Goal: Task Accomplishment & Management: Complete application form

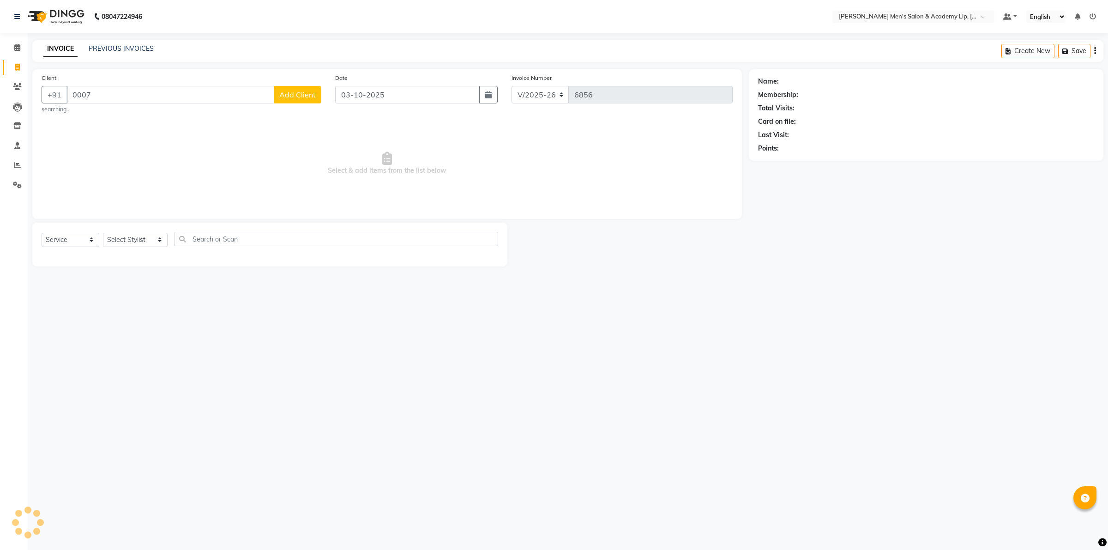
select select "8248"
select select "service"
click at [113, 116] on span "[PERSON_NAME] BHAI" at bounding box center [117, 115] width 79 height 9
type input "80******45"
click at [782, 163] on icon "button" at bounding box center [784, 161] width 6 height 6
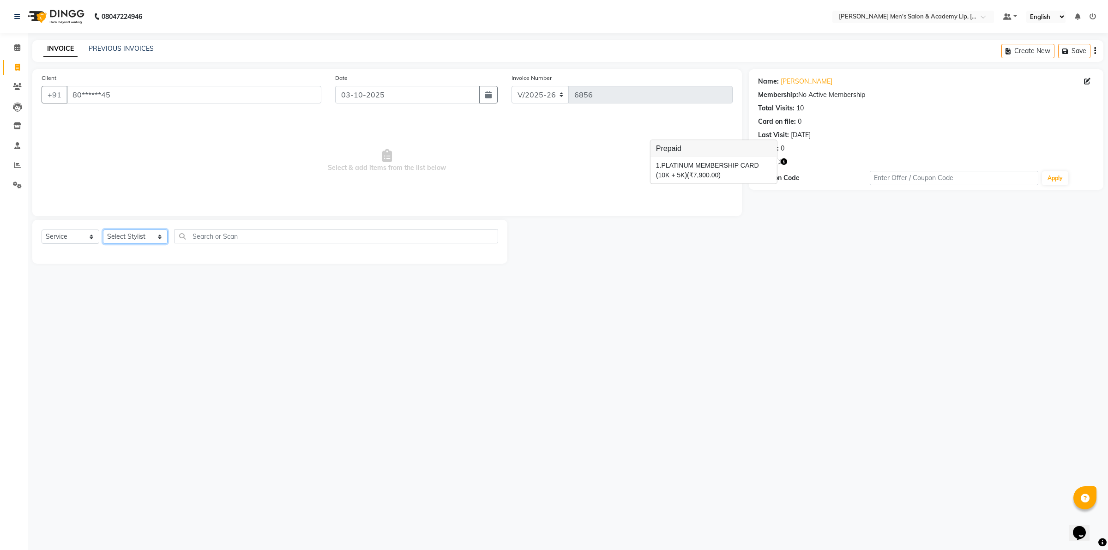
click at [144, 241] on select "Select Stylist ABHISHEK SEN AKKI SEN [PERSON_NAME] [PERSON_NAME] [PERSON_NAME] …" at bounding box center [135, 237] width 65 height 14
select select "84131"
click at [103, 230] on select "Select Stylist ABHISHEK SEN AKKI SEN [PERSON_NAME] [PERSON_NAME] [PERSON_NAME] …" at bounding box center [135, 237] width 65 height 14
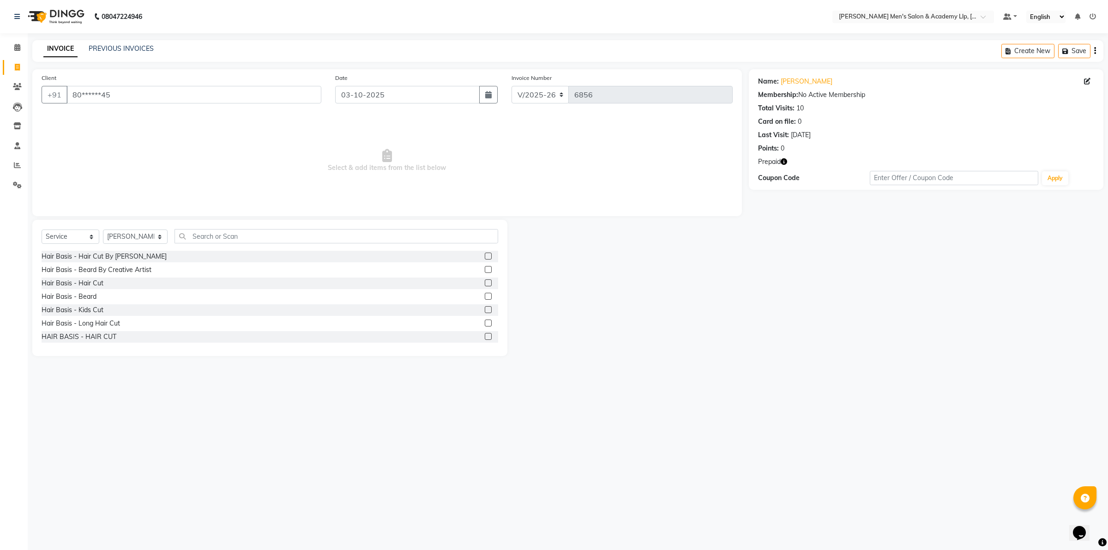
click at [122, 349] on div "Select Service Product Membership Package Voucher Prepaid Gift Card Select Styl…" at bounding box center [269, 288] width 475 height 136
click at [95, 296] on div "Hair Basis - Beard" at bounding box center [69, 297] width 55 height 10
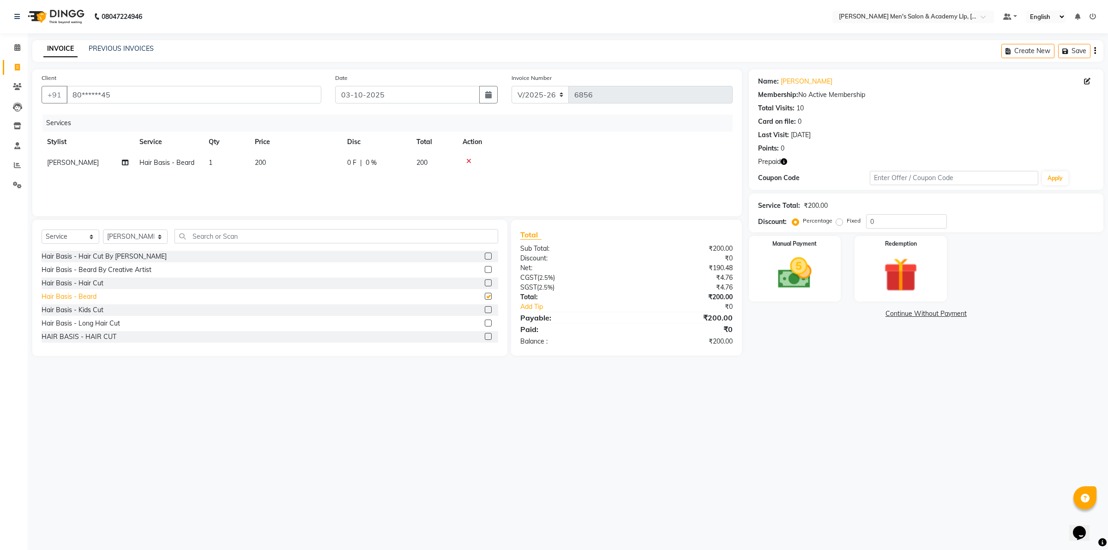
checkbox input "false"
click at [924, 269] on img at bounding box center [900, 275] width 57 height 44
click at [857, 315] on span "Prepaid 1" at bounding box center [856, 314] width 30 height 11
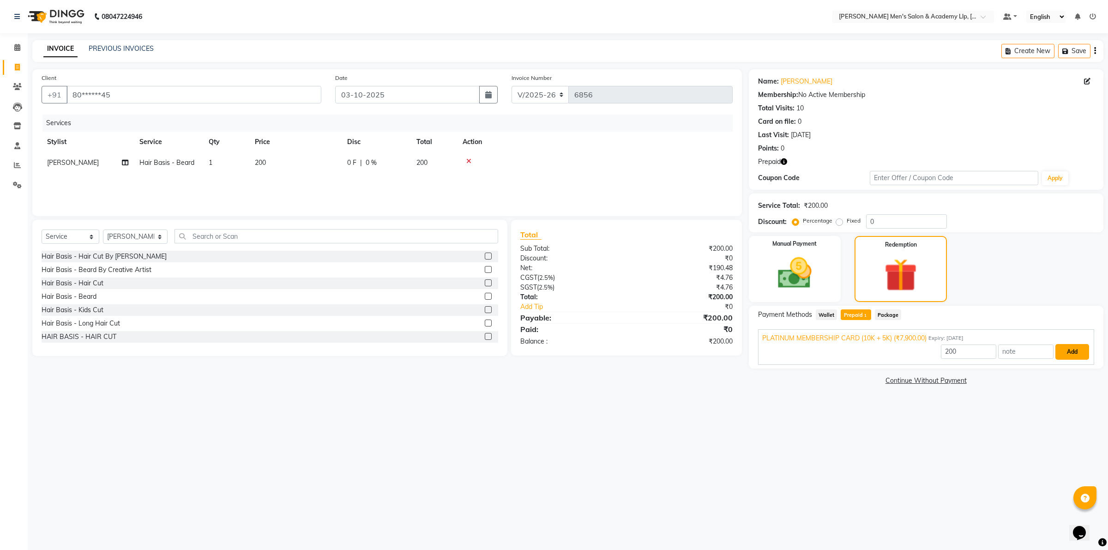
click at [1069, 356] on button "Add" at bounding box center [1073, 352] width 34 height 16
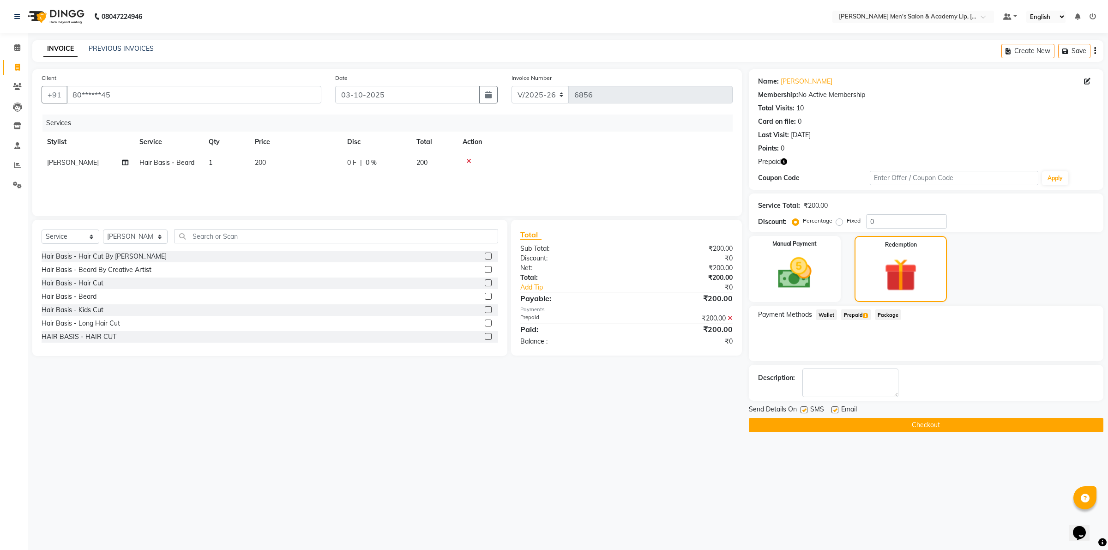
click at [832, 410] on label at bounding box center [835, 409] width 7 height 7
click at [832, 410] on input "checkbox" at bounding box center [835, 410] width 6 height 6
checkbox input "false"
click at [830, 428] on button "Checkout" at bounding box center [926, 425] width 355 height 14
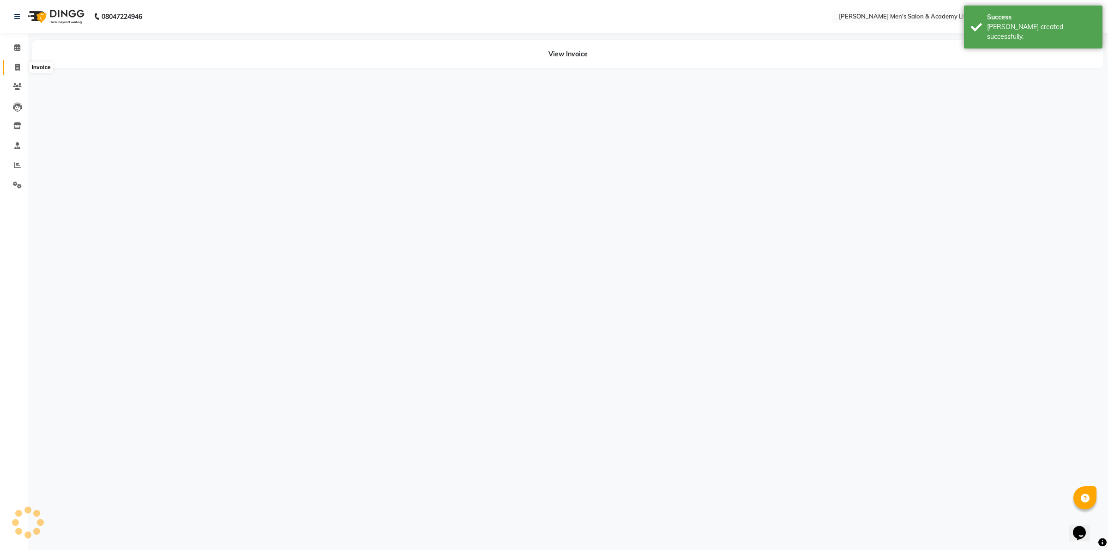
click at [17, 72] on span at bounding box center [17, 67] width 16 height 11
select select "service"
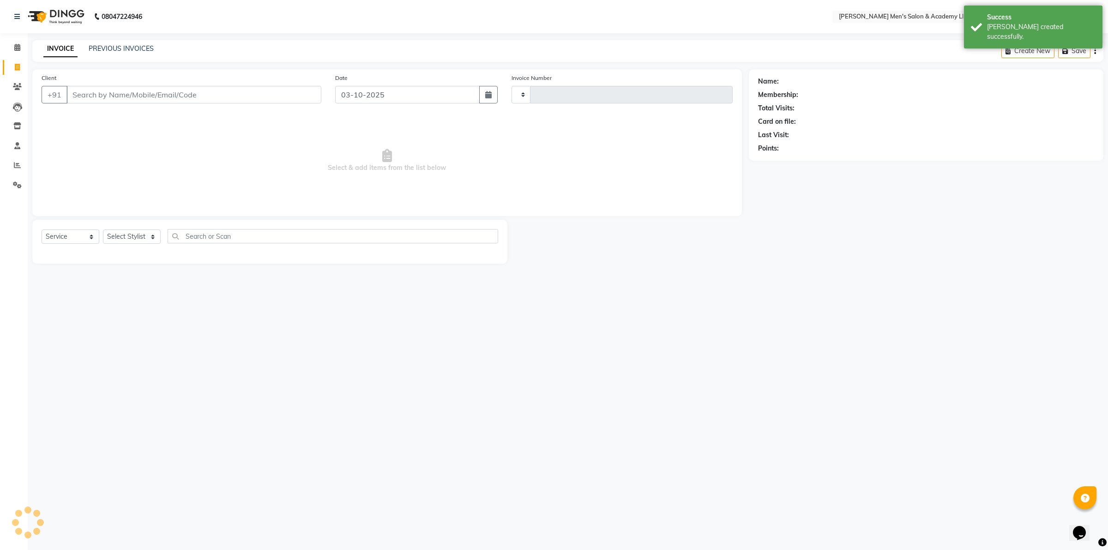
type input "6857"
select select "8248"
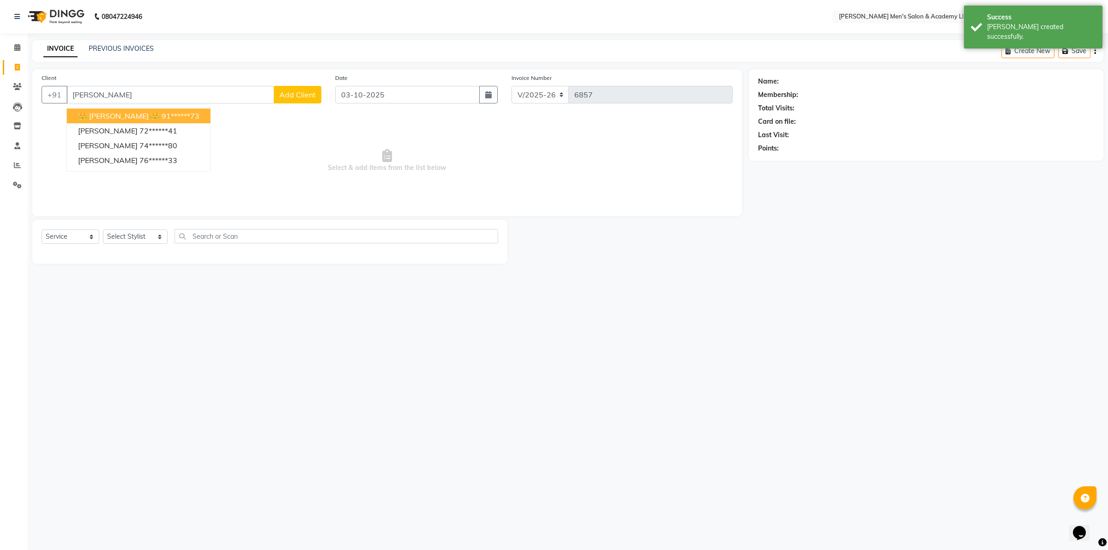
click at [119, 111] on span "👑 [PERSON_NAME] 👑" at bounding box center [119, 115] width 82 height 9
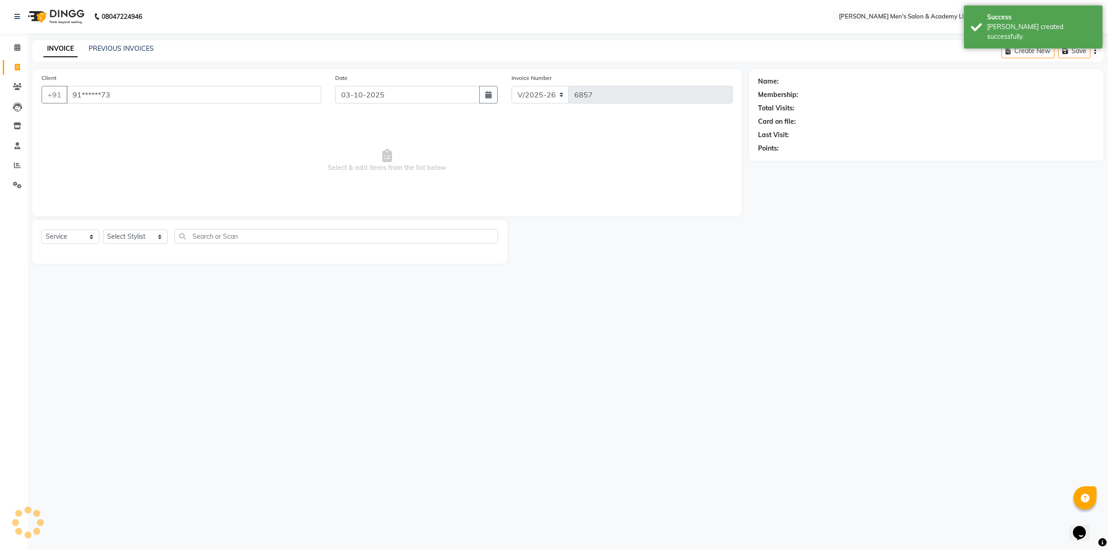
type input "91******73"
click at [141, 241] on select "Select Stylist ABHISHEK SEN AKKI SEN [PERSON_NAME] [PERSON_NAME] [PERSON_NAME] …" at bounding box center [135, 237] width 65 height 14
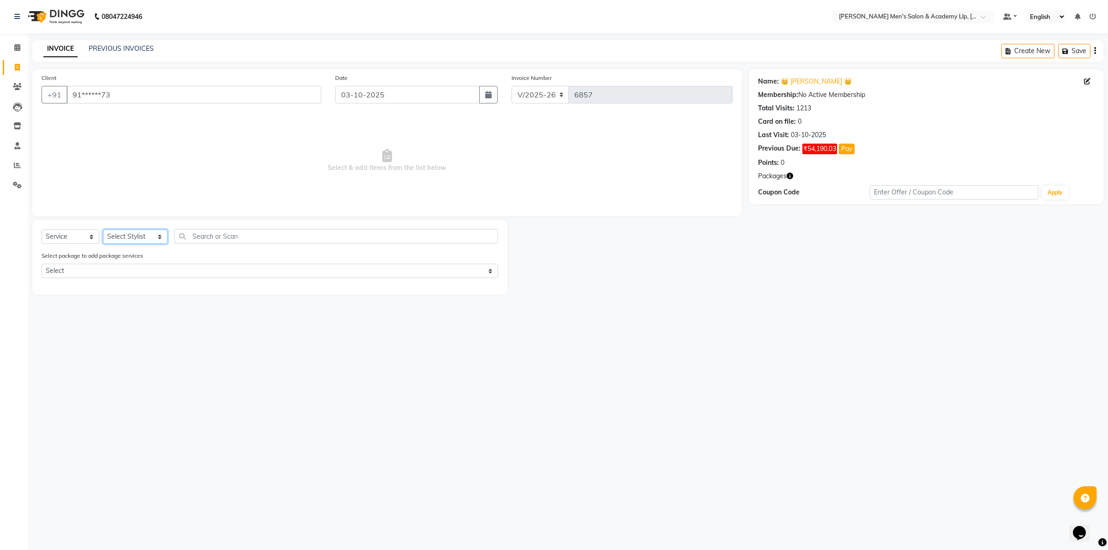
select select "84131"
click at [103, 230] on select "Select Stylist ABHISHEK SEN AKKI SEN [PERSON_NAME] [PERSON_NAME] [PERSON_NAME] …" at bounding box center [135, 237] width 65 height 14
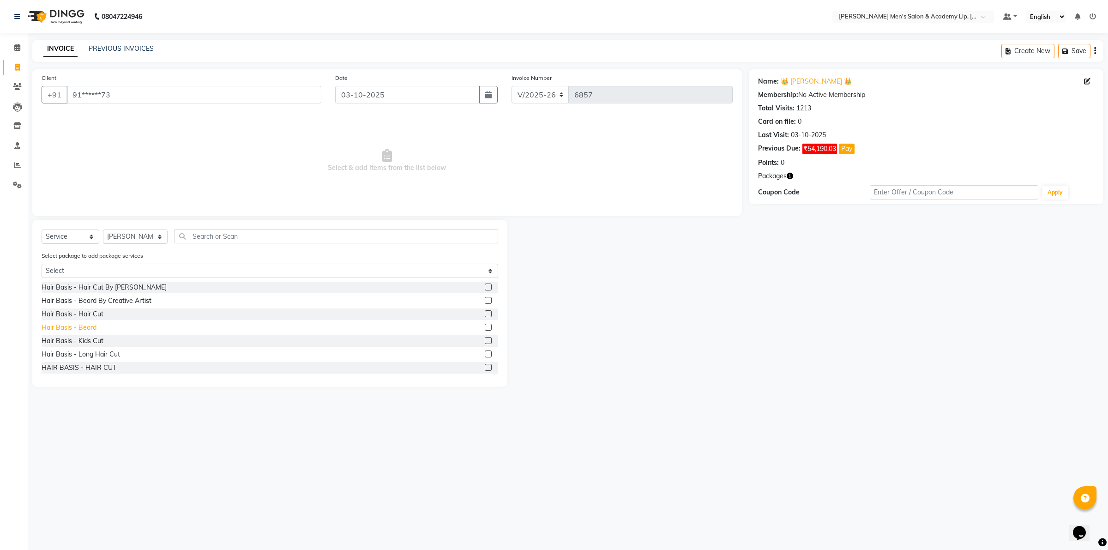
click at [85, 329] on div "Hair Basis - Beard" at bounding box center [69, 328] width 55 height 10
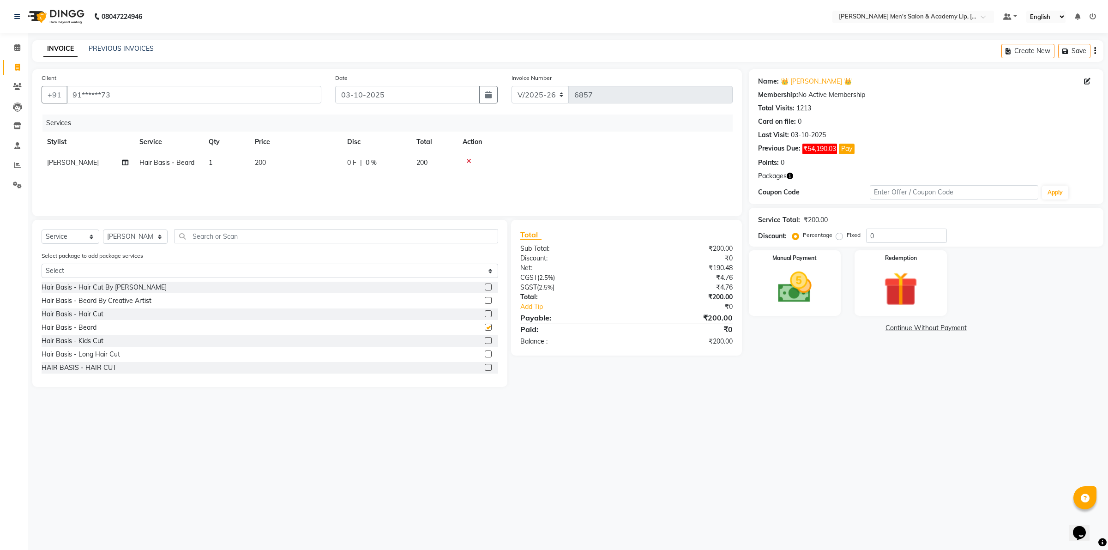
checkbox input "false"
drag, startPoint x: 836, startPoint y: 293, endPoint x: 834, endPoint y: 314, distance: 20.9
click at [836, 293] on div "Manual Payment" at bounding box center [795, 283] width 96 height 68
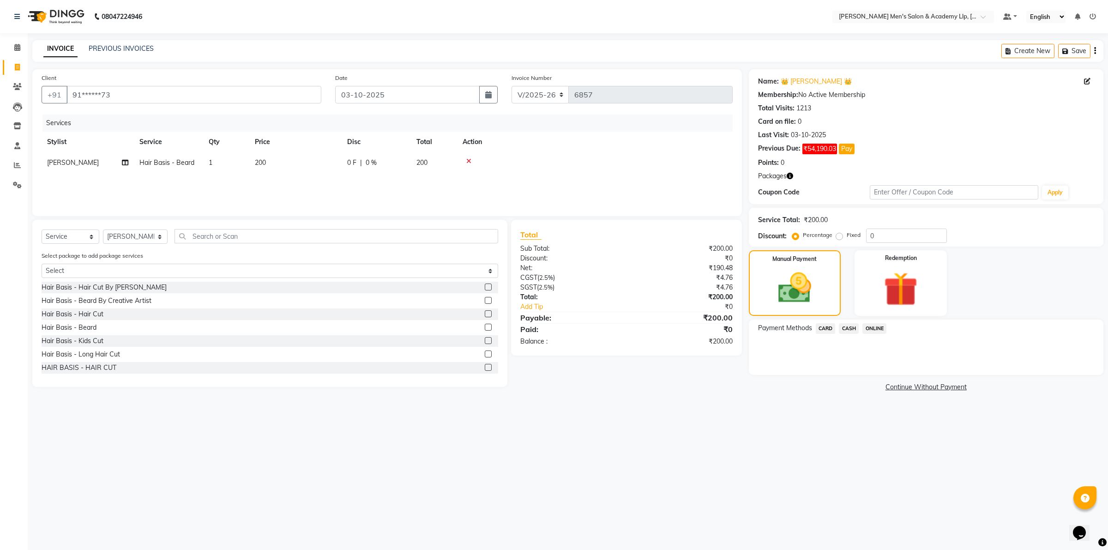
click at [852, 330] on span "CASH" at bounding box center [849, 328] width 20 height 11
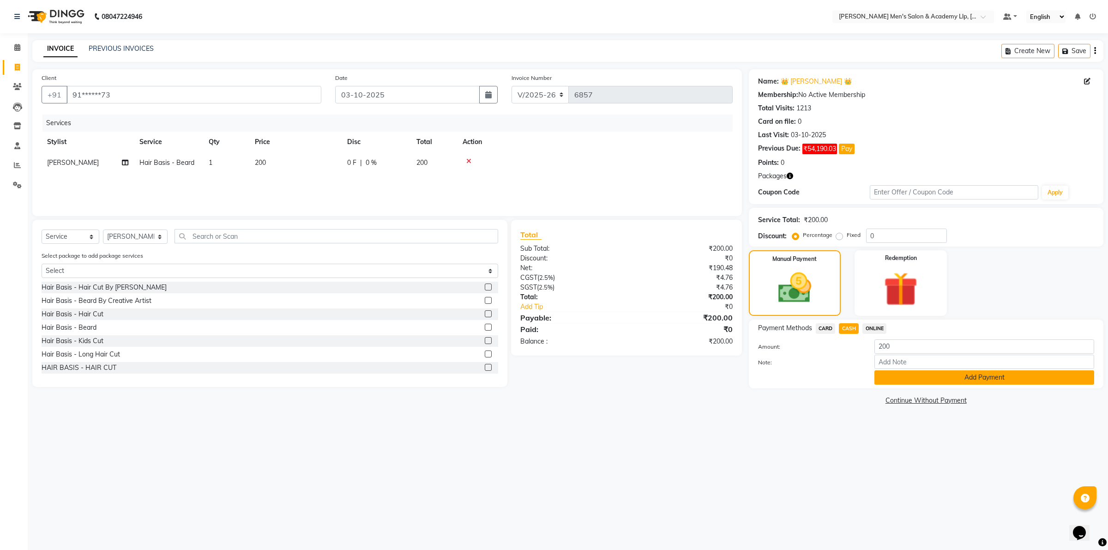
click at [895, 376] on button "Add Payment" at bounding box center [985, 377] width 220 height 14
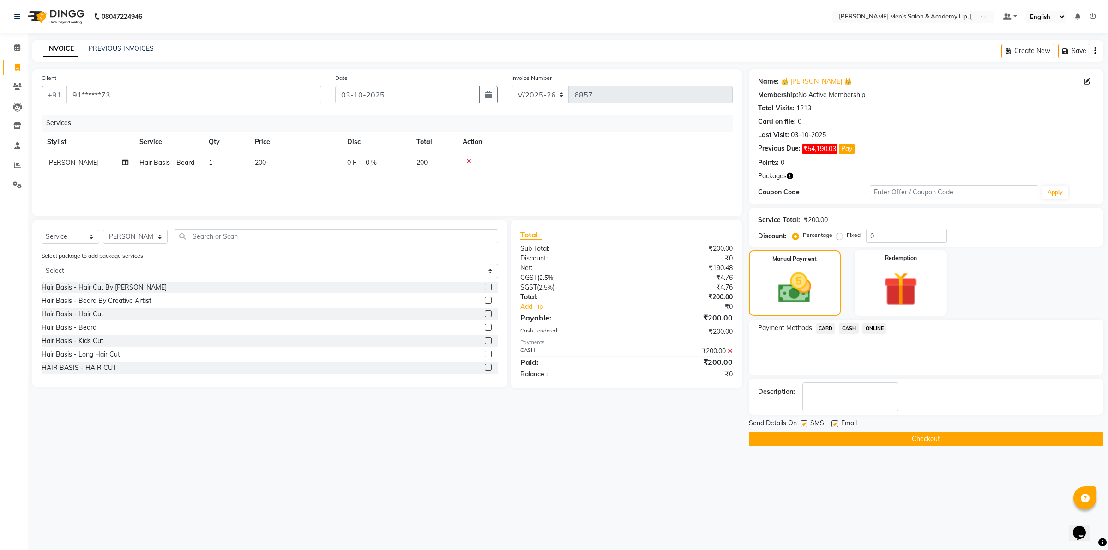
click at [836, 423] on label at bounding box center [835, 423] width 7 height 7
click at [836, 423] on input "checkbox" at bounding box center [835, 424] width 6 height 6
checkbox input "false"
click at [805, 424] on label at bounding box center [804, 423] width 7 height 7
click at [805, 424] on input "checkbox" at bounding box center [804, 424] width 6 height 6
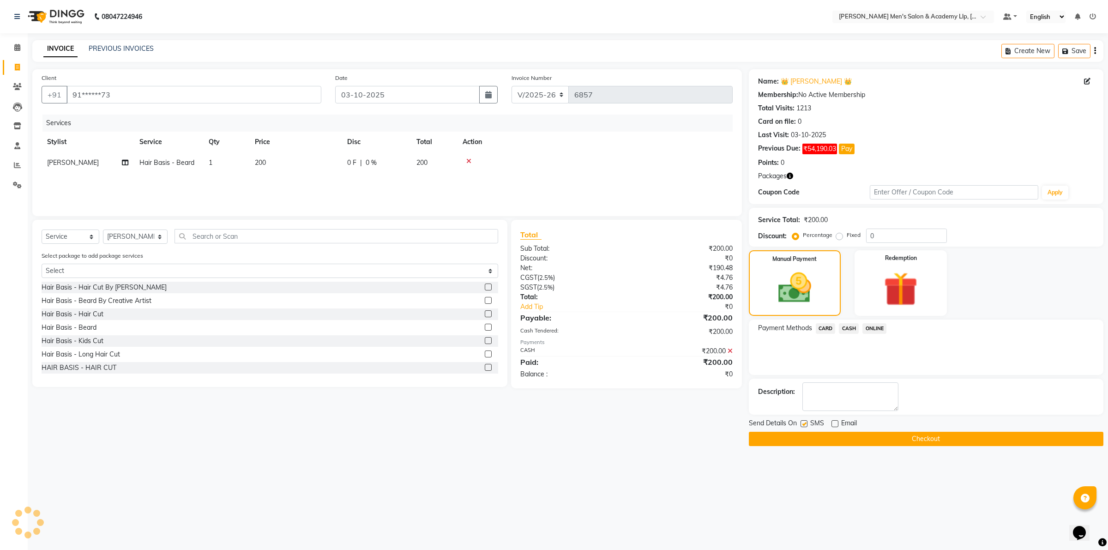
checkbox input "false"
click at [811, 439] on button "Checkout" at bounding box center [926, 439] width 355 height 14
click at [811, 439] on div "Checkout" at bounding box center [926, 439] width 355 height 14
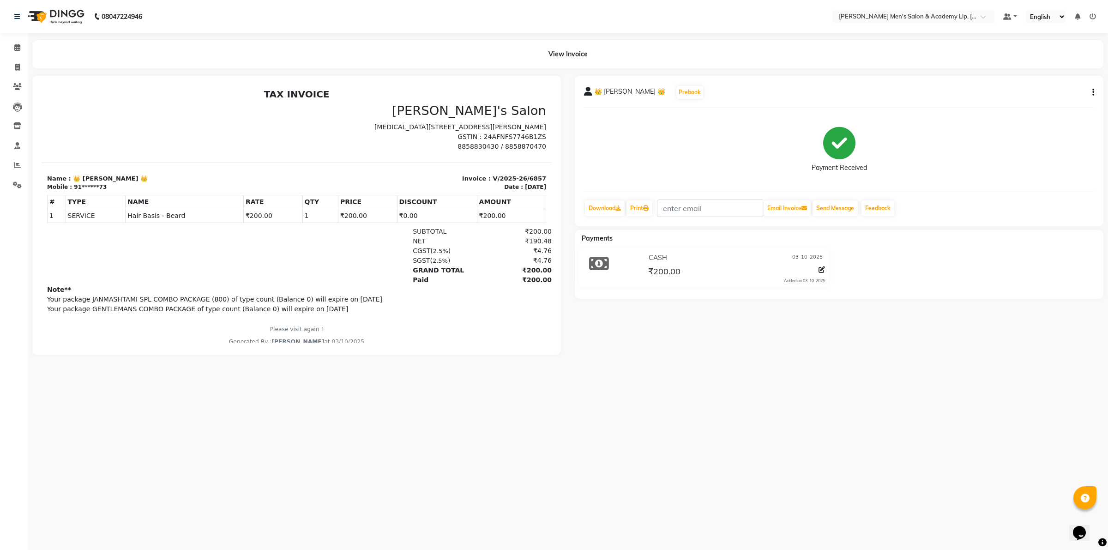
click at [813, 457] on div "08047224946 Select Location × [PERSON_NAME] Men's Salon & Academy Llp, Ravapar …" at bounding box center [554, 275] width 1108 height 550
click at [831, 492] on div "08047224946 Select Location × [PERSON_NAME] Men's Salon & Academy Llp, Ravapar …" at bounding box center [554, 275] width 1108 height 550
click at [837, 497] on div "08047224946 Select Location × [PERSON_NAME] Men's Salon & Academy Llp, Ravapar …" at bounding box center [554, 275] width 1108 height 550
click at [858, 516] on div "08047224946 Select Location × [PERSON_NAME] Men's Salon & Academy Llp, Ravapar …" at bounding box center [554, 275] width 1108 height 550
click at [857, 517] on div "08047224946 Select Location × [PERSON_NAME] Men's Salon & Academy Llp, Ravapar …" at bounding box center [554, 275] width 1108 height 550
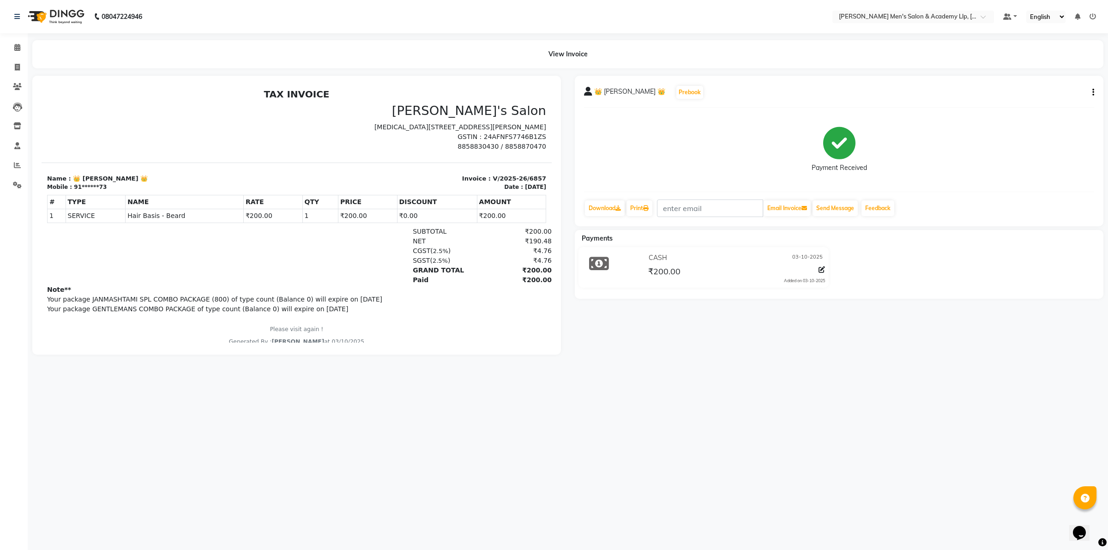
click at [877, 528] on div "08047224946 Select Location × [PERSON_NAME] Men's Salon & Academy Llp, Ravapar …" at bounding box center [554, 275] width 1108 height 550
click at [890, 520] on div "08047224946 Select Location × [PERSON_NAME] Men's Salon & Academy Llp, Ravapar …" at bounding box center [554, 275] width 1108 height 550
click at [891, 520] on div "08047224946 Select Location × [PERSON_NAME] Men's Salon & Academy Llp, Ravapar …" at bounding box center [554, 275] width 1108 height 550
click at [881, 546] on div "08047224946 Select Location × [PERSON_NAME] Men's Salon & Academy Llp, Ravapar …" at bounding box center [554, 275] width 1108 height 550
click at [17, 72] on span at bounding box center [17, 67] width 16 height 11
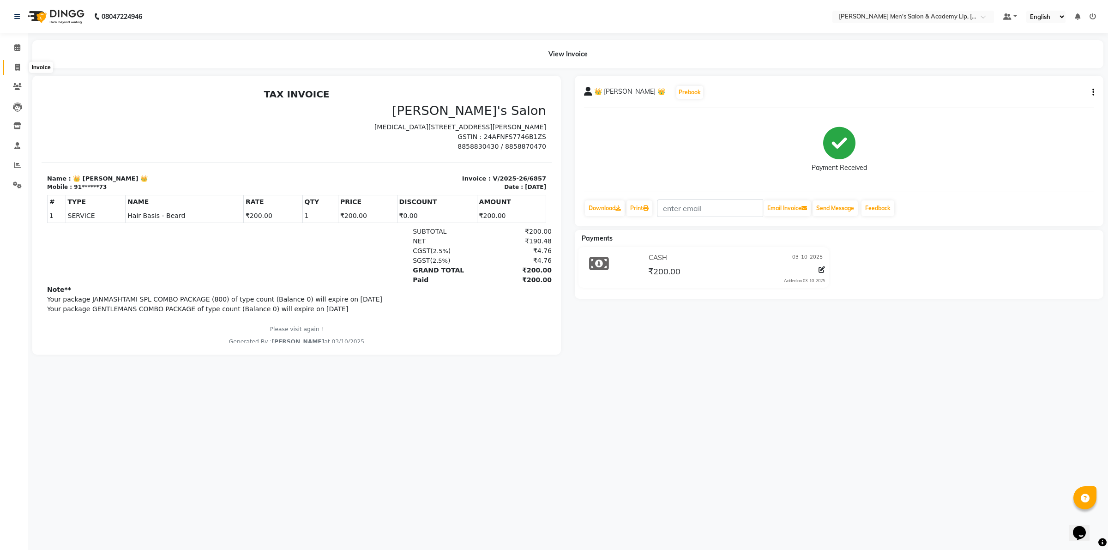
select select "service"
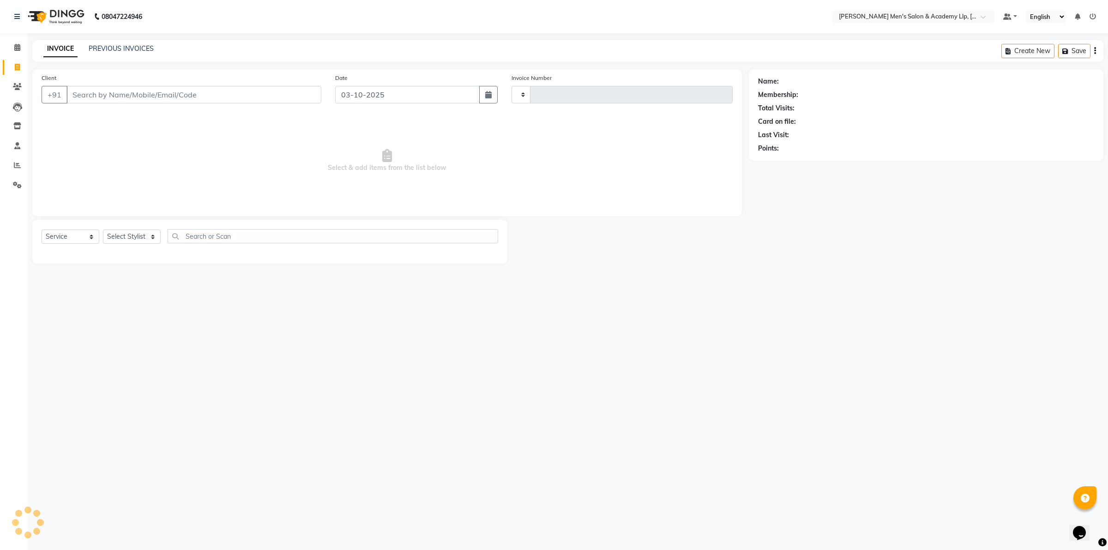
type input "6858"
select select "8248"
click at [155, 95] on input "Client" at bounding box center [194, 95] width 255 height 18
click at [148, 119] on ngb-highlight "96******49" at bounding box center [158, 115] width 38 height 9
type input "96******49"
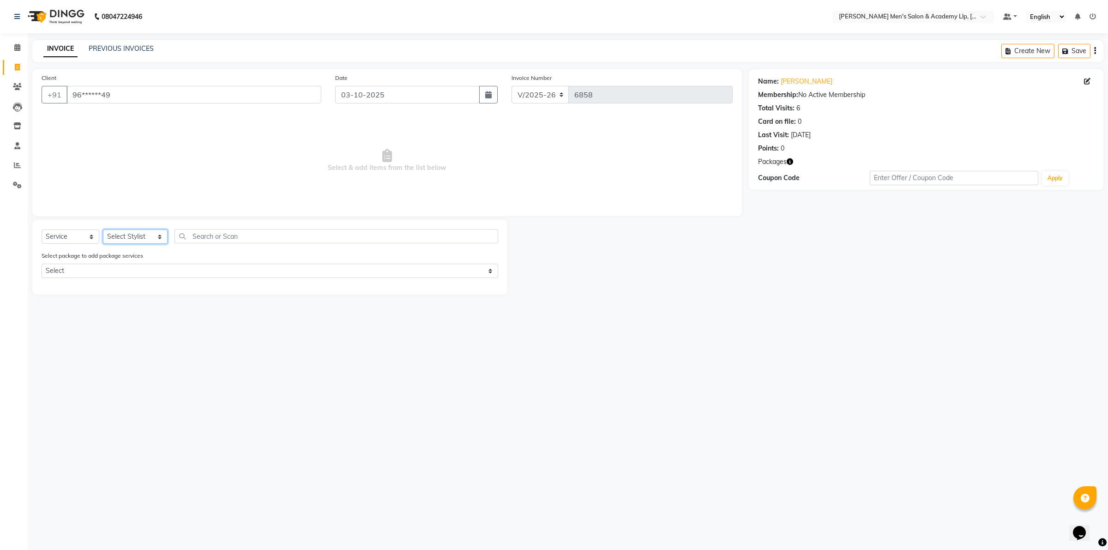
click at [159, 236] on select "Select Stylist ABHISHEK SEN AKKI SEN [PERSON_NAME] [PERSON_NAME] [PERSON_NAME] …" at bounding box center [135, 237] width 65 height 14
select select "90090"
click at [103, 230] on select "Select Stylist ABHISHEK SEN AKKI SEN [PERSON_NAME] [PERSON_NAME] [PERSON_NAME] …" at bounding box center [135, 237] width 65 height 14
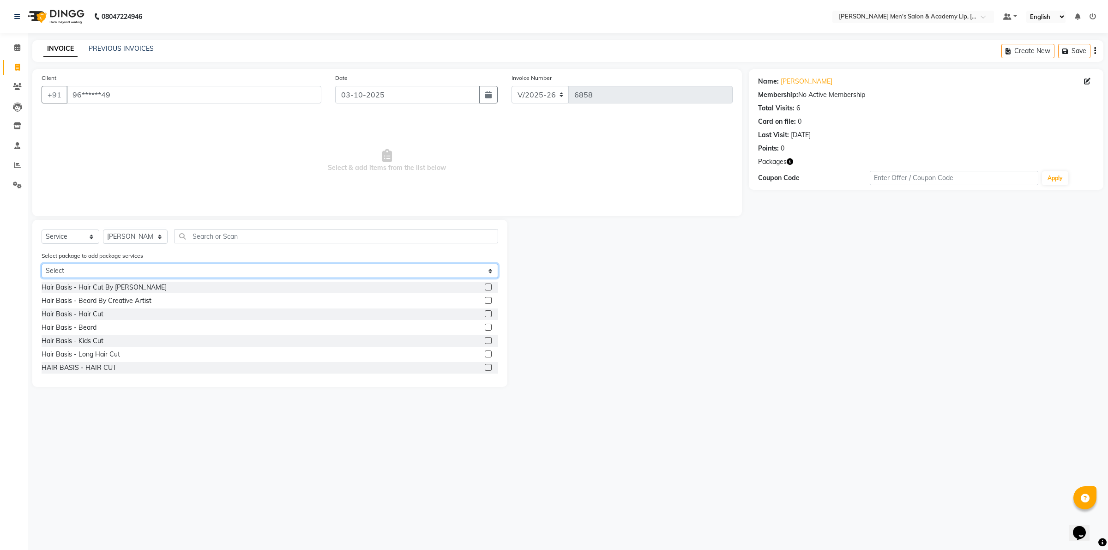
click at [490, 273] on select "Select COOL CUTS JUNIOR PACKAGE" at bounding box center [270, 271] width 457 height 14
select select "1: Object"
click at [42, 264] on select "Select COOL CUTS JUNIOR PACKAGE" at bounding box center [270, 271] width 457 height 14
click at [238, 300] on div "Select Service Product Membership Package Voucher Prepaid Gift Card Select Styl…" at bounding box center [269, 303] width 475 height 167
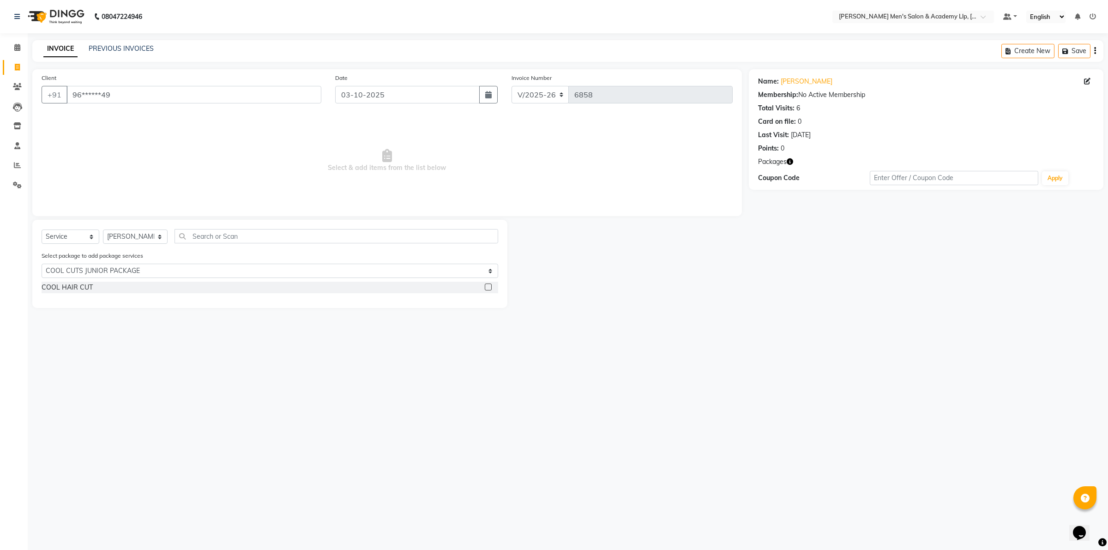
click at [485, 287] on label at bounding box center [488, 287] width 7 height 7
click at [485, 287] on input "checkbox" at bounding box center [488, 288] width 6 height 6
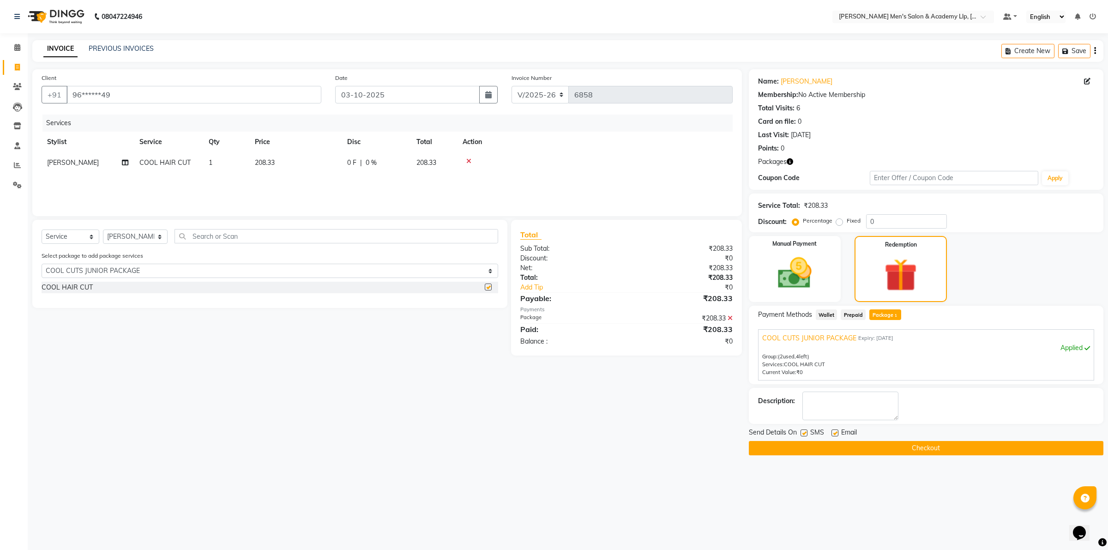
click at [485, 287] on label at bounding box center [488, 287] width 7 height 7
click at [485, 287] on input "checkbox" at bounding box center [488, 288] width 6 height 6
checkbox input "false"
click at [832, 434] on label at bounding box center [835, 433] width 7 height 7
click at [832, 434] on input "checkbox" at bounding box center [835, 433] width 6 height 6
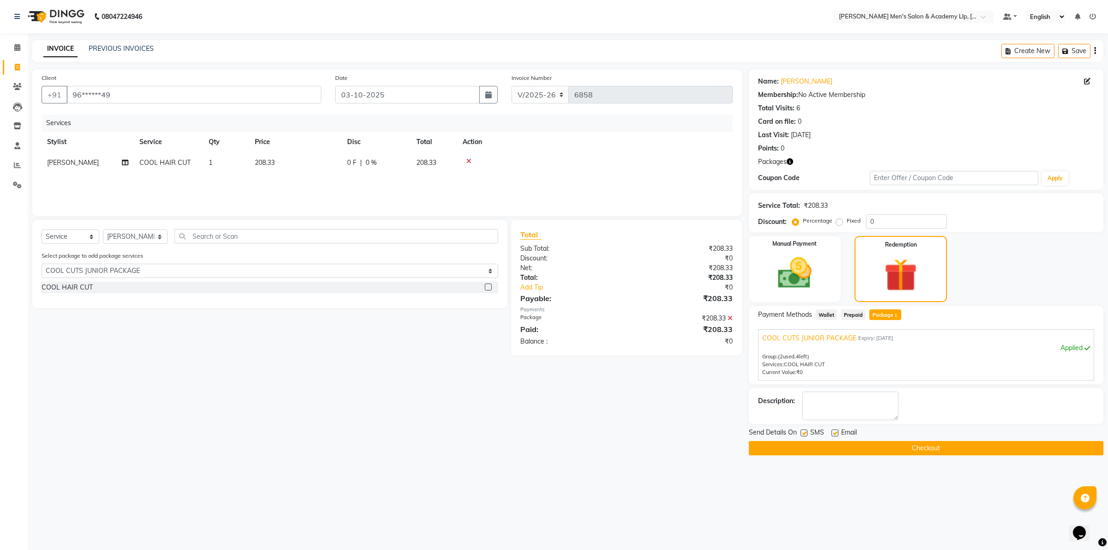
checkbox input "false"
click at [836, 441] on button "Checkout" at bounding box center [926, 448] width 355 height 14
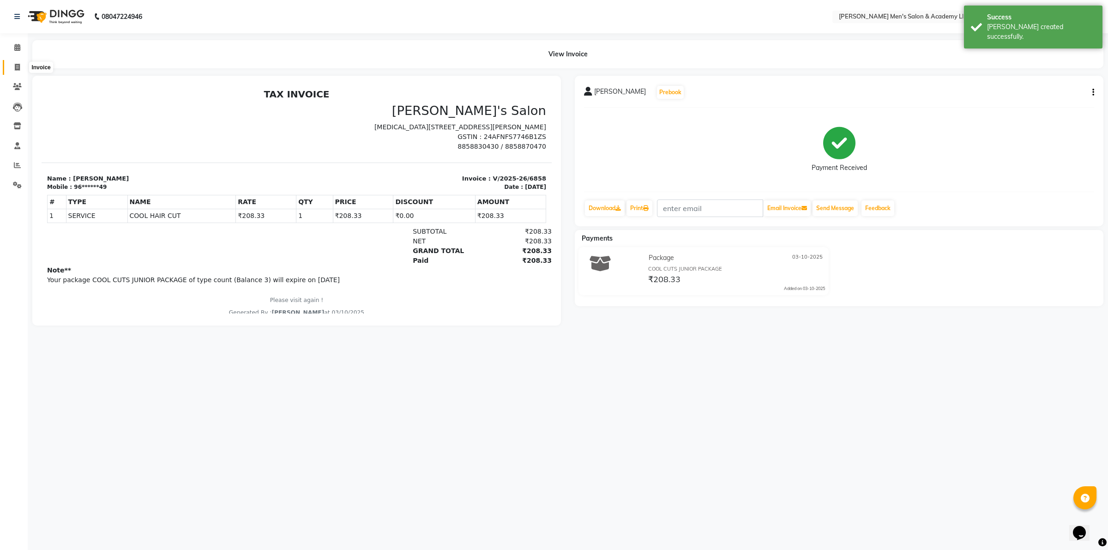
click at [19, 66] on icon at bounding box center [17, 67] width 5 height 7
select select "service"
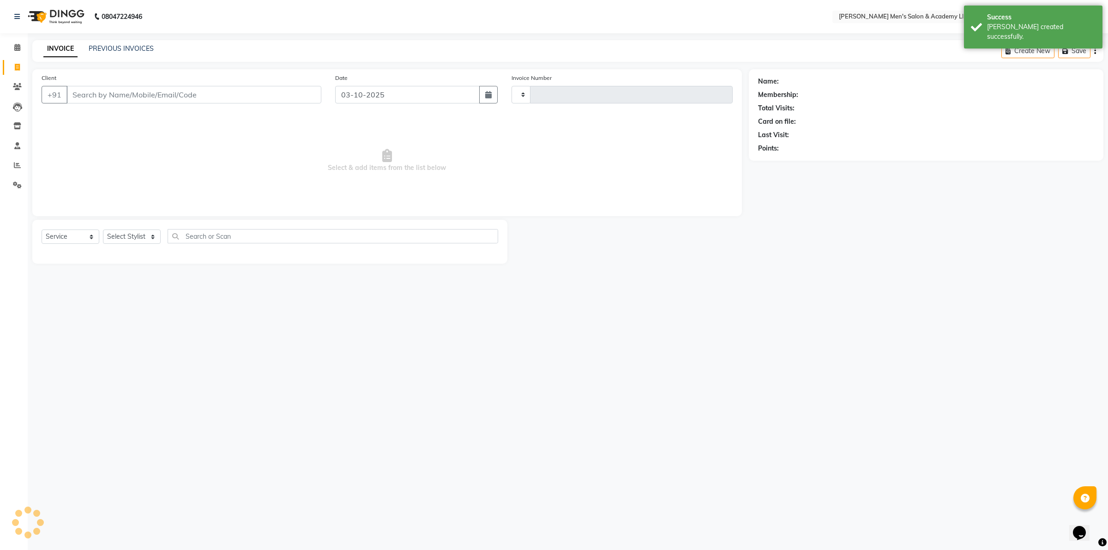
type input "6859"
select select "8248"
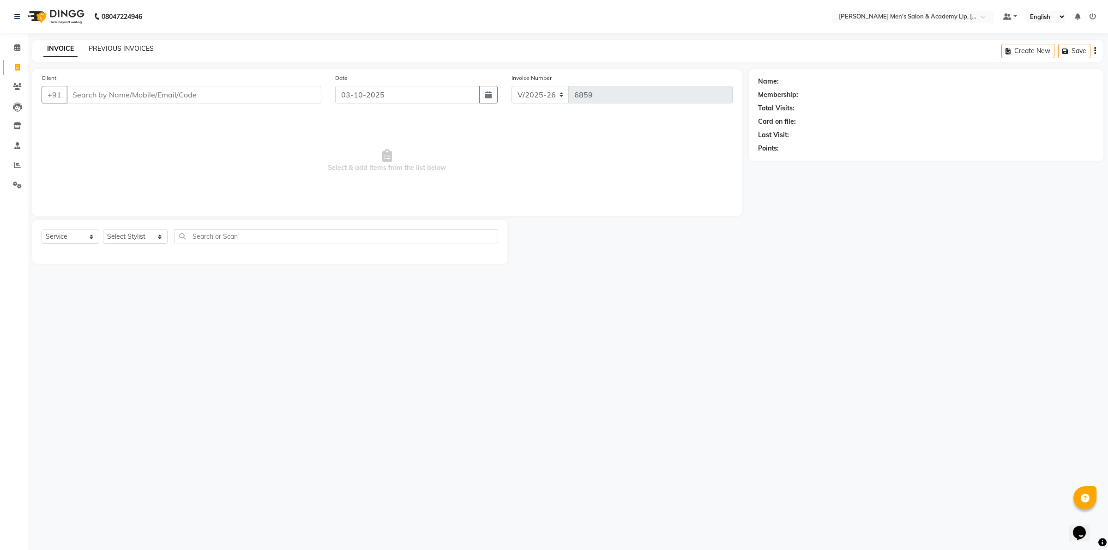
click at [107, 49] on link "PREVIOUS INVOICES" at bounding box center [121, 48] width 65 height 8
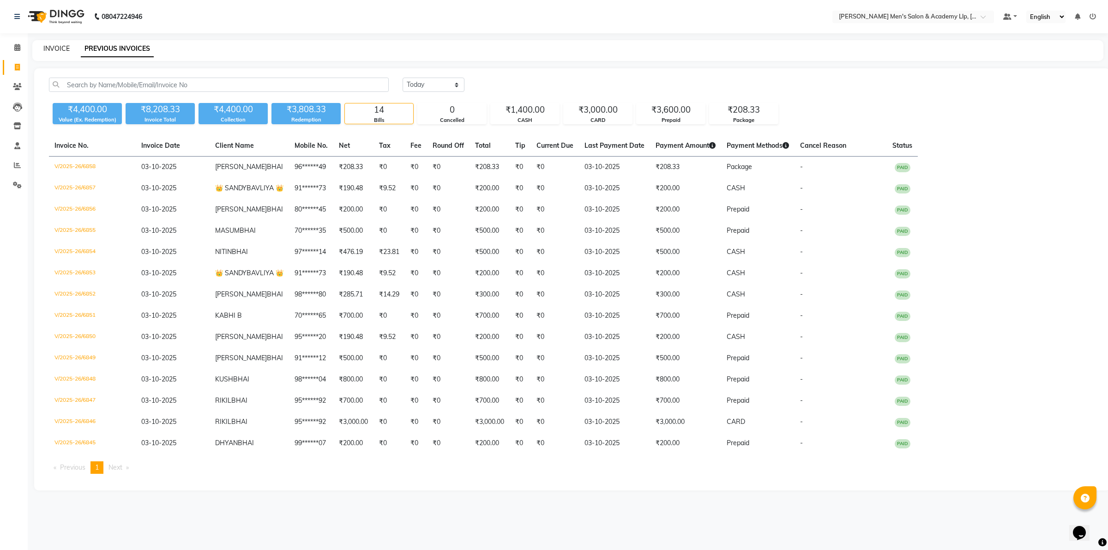
click at [65, 49] on link "INVOICE" at bounding box center [56, 48] width 26 height 8
select select "service"
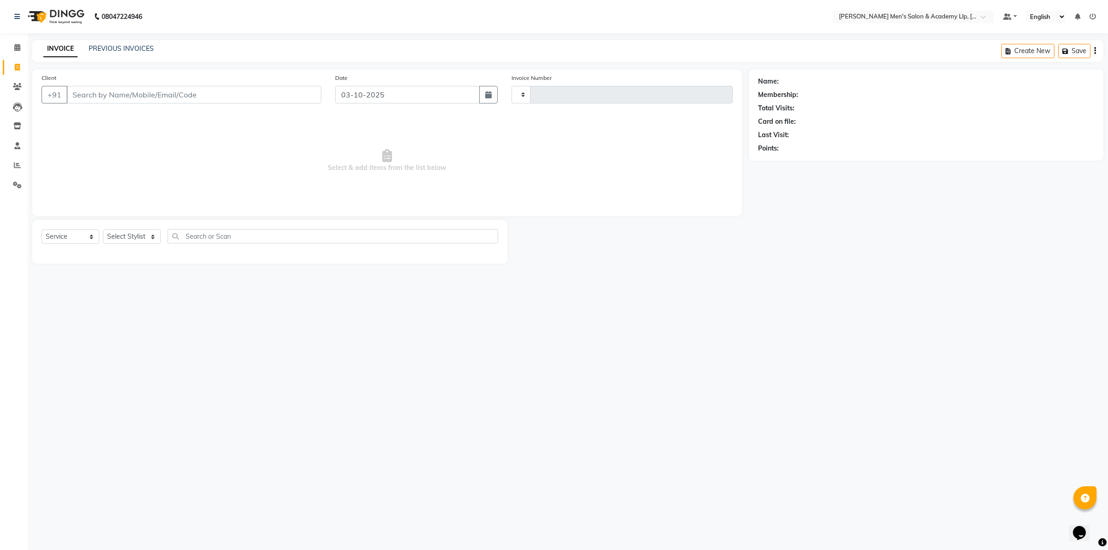
type input "6859"
select select "8248"
click at [123, 115] on span "[PERSON_NAME]" at bounding box center [108, 115] width 60 height 9
type input "76******32"
click at [122, 242] on select "Select Stylist ABHISHEK SEN AKKI SEN [PERSON_NAME] [PERSON_NAME] [PERSON_NAME] …" at bounding box center [135, 237] width 65 height 14
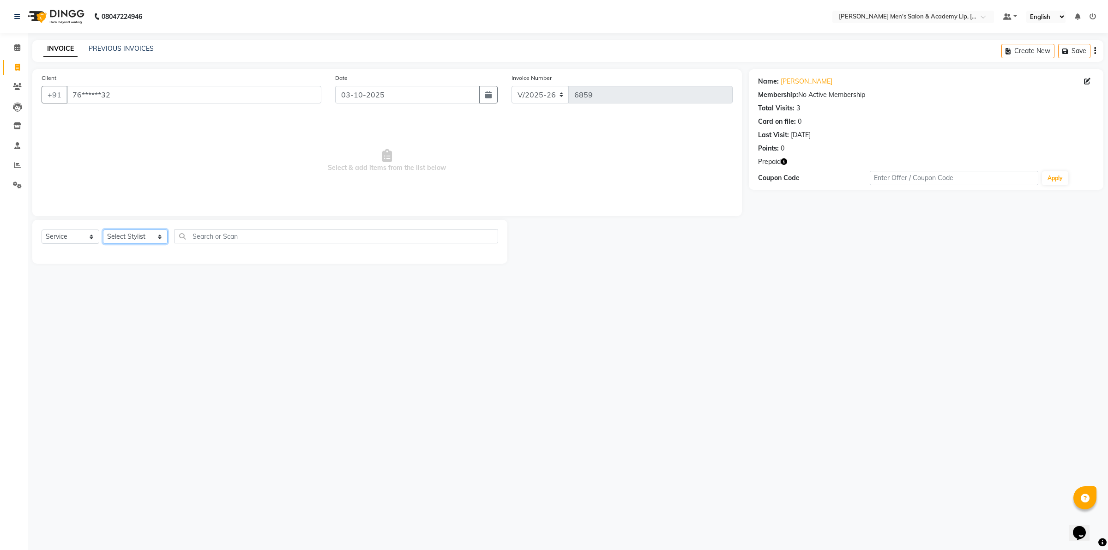
select select "78791"
click at [103, 230] on select "Select Stylist ABHISHEK SEN AKKI SEN [PERSON_NAME] [PERSON_NAME] [PERSON_NAME] …" at bounding box center [135, 237] width 65 height 14
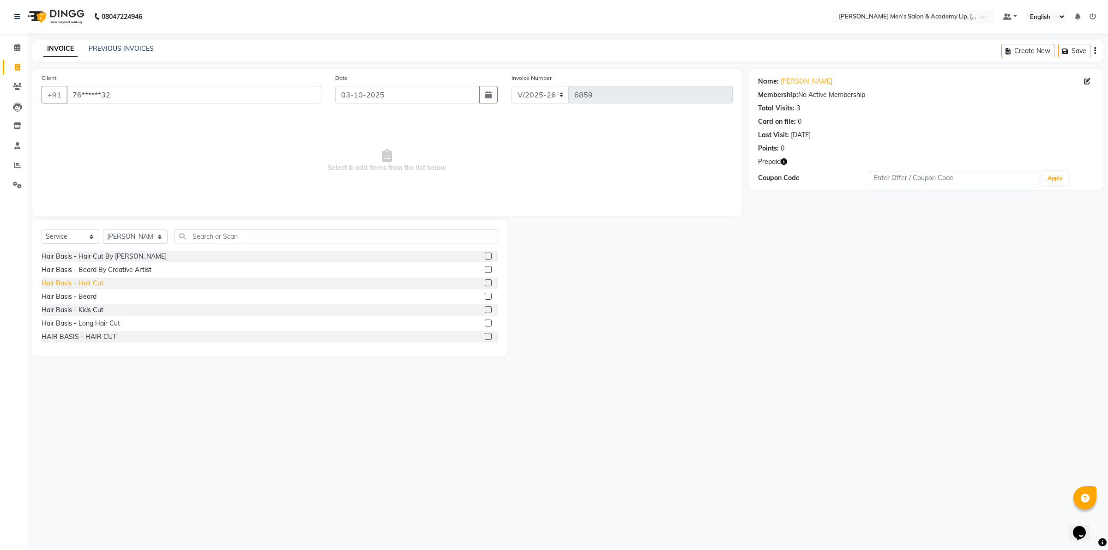
click at [90, 285] on div "Hair Basis - Hair Cut" at bounding box center [73, 284] width 62 height 10
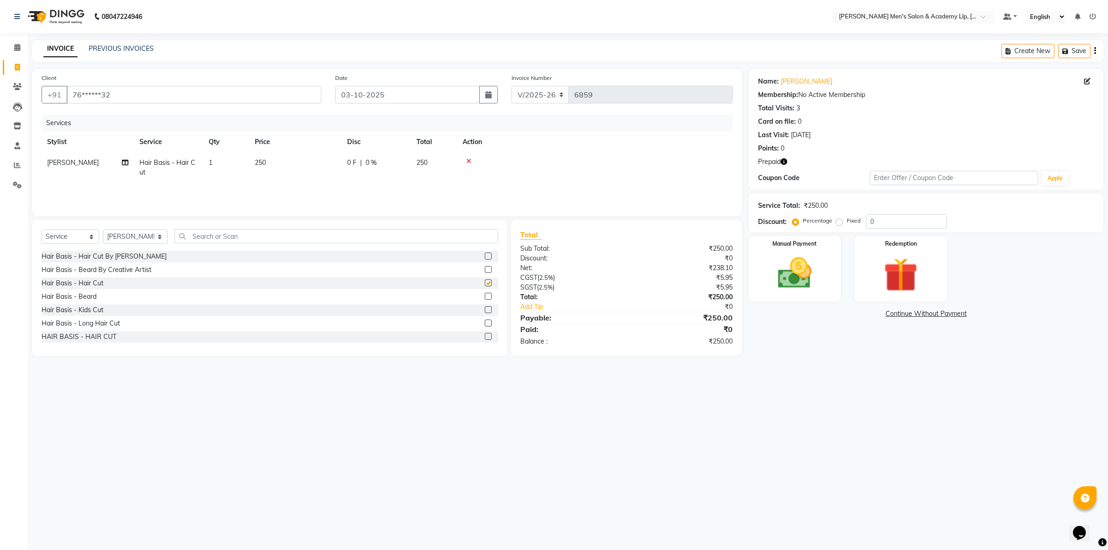
checkbox input "false"
click at [88, 294] on div "Hair Basis - Beard" at bounding box center [69, 297] width 55 height 10
checkbox input "true"
click at [88, 288] on div "Hair Basis - Hair Cut" at bounding box center [73, 284] width 62 height 10
checkbox input "true"
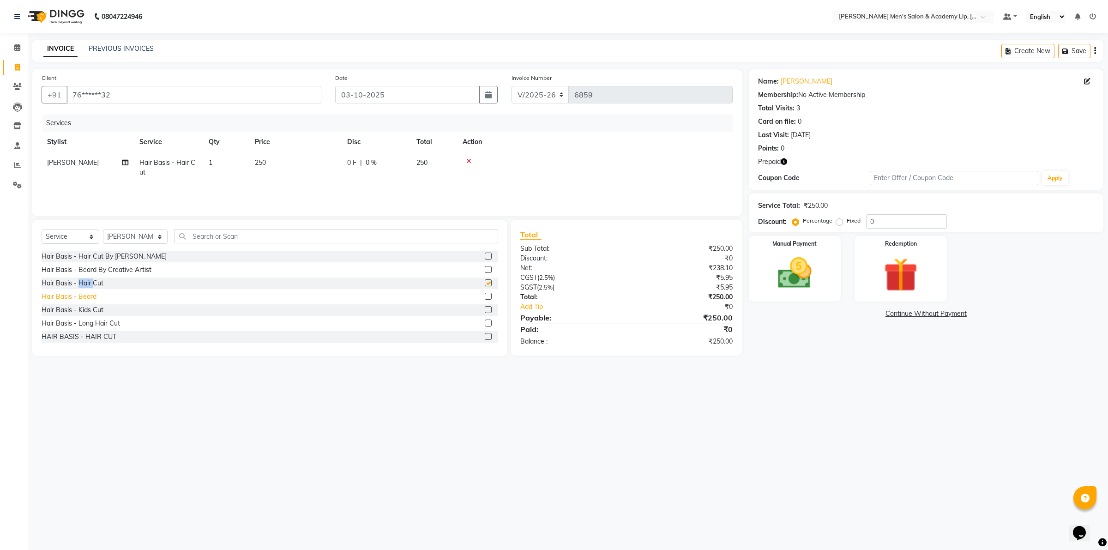
checkbox input "false"
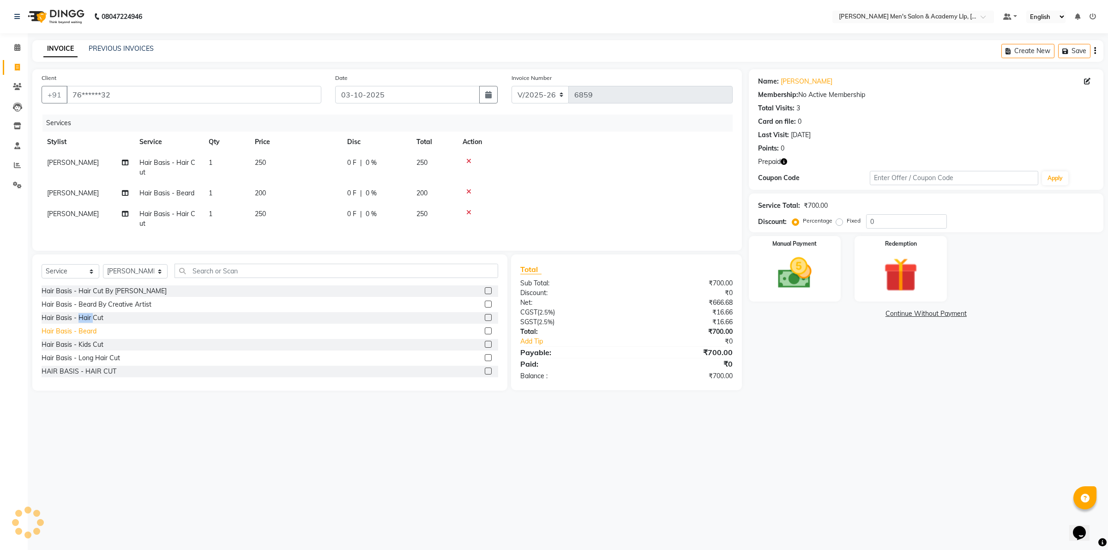
checkbox input "false"
click at [84, 336] on div "Hair Basis - Beard" at bounding box center [69, 332] width 55 height 10
click at [84, 310] on div "Hair Basis - Beard By Creative Artist" at bounding box center [270, 305] width 457 height 12
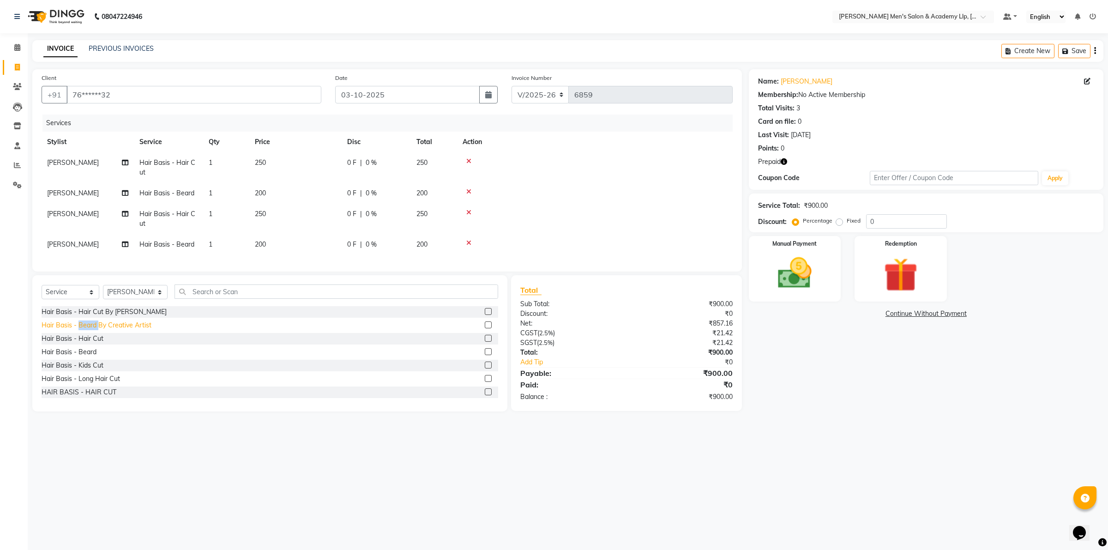
checkbox input "false"
click at [96, 317] on div "Hair Basis - Hair Cut By [PERSON_NAME]" at bounding box center [104, 312] width 125 height 10
checkbox input "false"
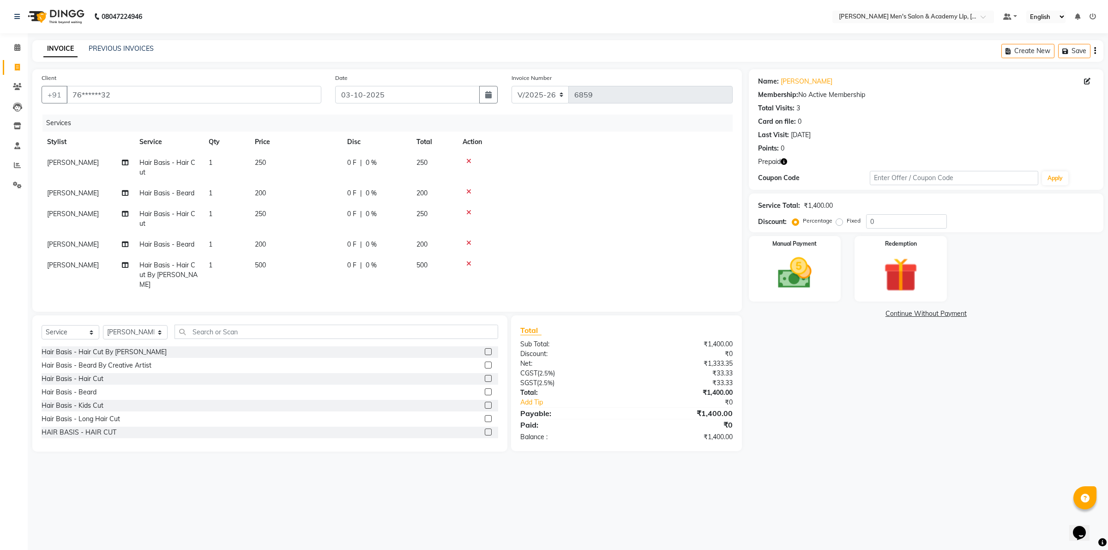
click at [467, 212] on icon at bounding box center [468, 212] width 5 height 6
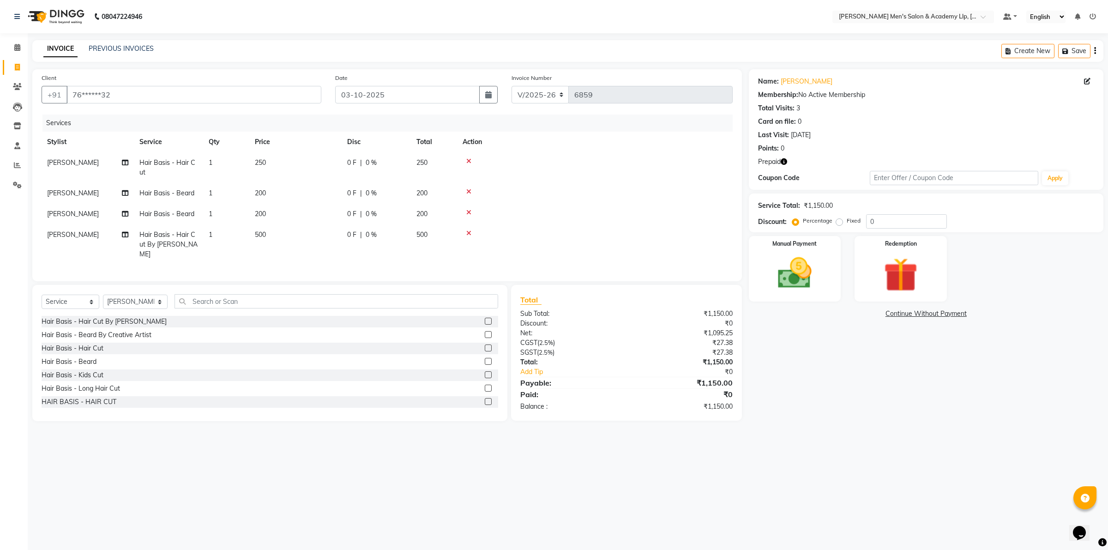
click at [67, 235] on span "[PERSON_NAME]" at bounding box center [73, 234] width 52 height 8
select select "78791"
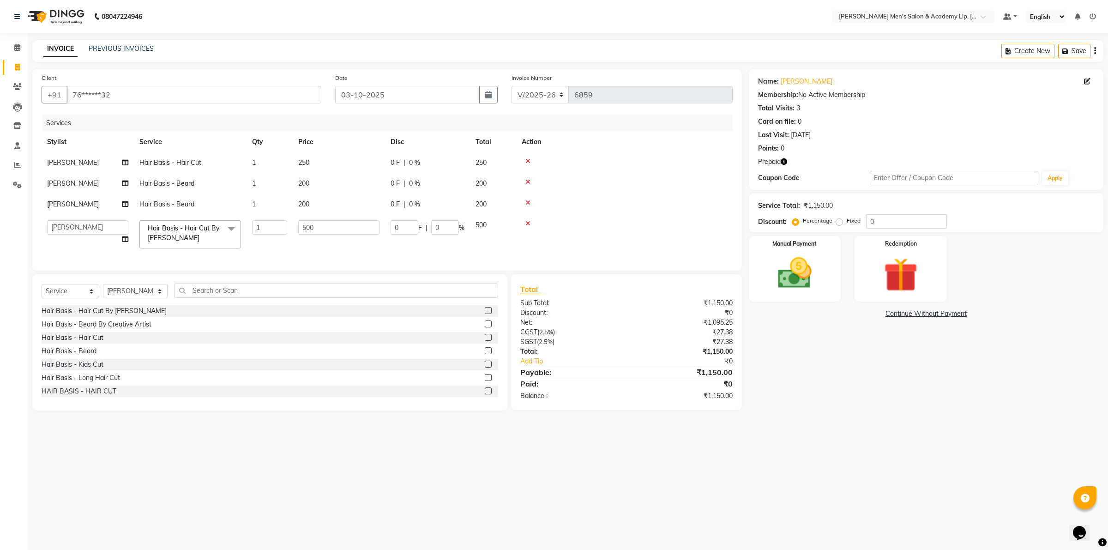
click at [67, 235] on td "ABHISHEK SEN AKKI SEN [PERSON_NAME] [PERSON_NAME] [PERSON_NAME] [PERSON_NAME] […" at bounding box center [88, 234] width 92 height 39
click at [66, 229] on select "ABHISHEK SEN AKKI SEN [PERSON_NAME] [PERSON_NAME] [PERSON_NAME] [PERSON_NAME] […" at bounding box center [87, 227] width 81 height 14
select select "78786"
click at [349, 162] on td "250" at bounding box center [339, 162] width 92 height 21
select select "78791"
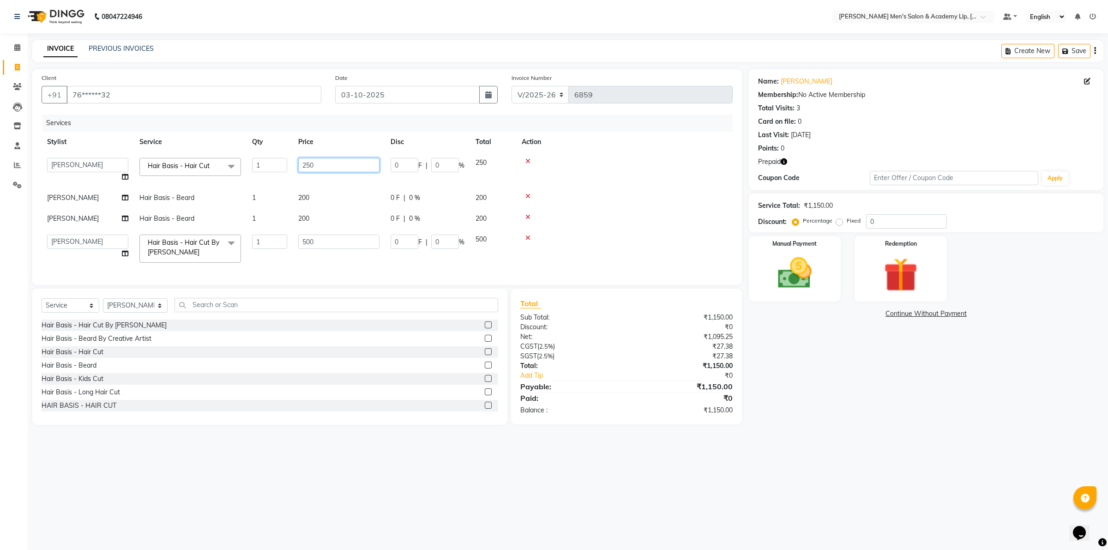
drag, startPoint x: 350, startPoint y: 162, endPoint x: 352, endPoint y: 153, distance: 8.5
click at [351, 161] on input "250" at bounding box center [338, 165] width 81 height 14
type input "2"
type input "300"
click at [356, 201] on tbody "ABHISHEK SEN AKKI SEN [PERSON_NAME] [PERSON_NAME] [PERSON_NAME] [PERSON_NAME] […" at bounding box center [387, 210] width 691 height 116
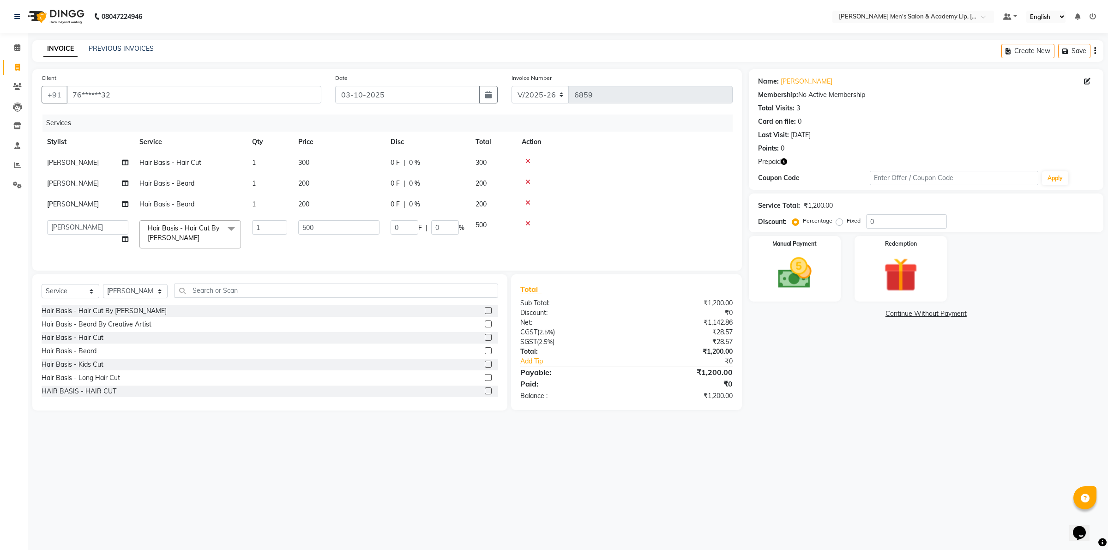
drag, startPoint x: 358, startPoint y: 197, endPoint x: 361, endPoint y: 190, distance: 7.3
click at [359, 197] on td "200" at bounding box center [339, 204] width 92 height 21
select select "78791"
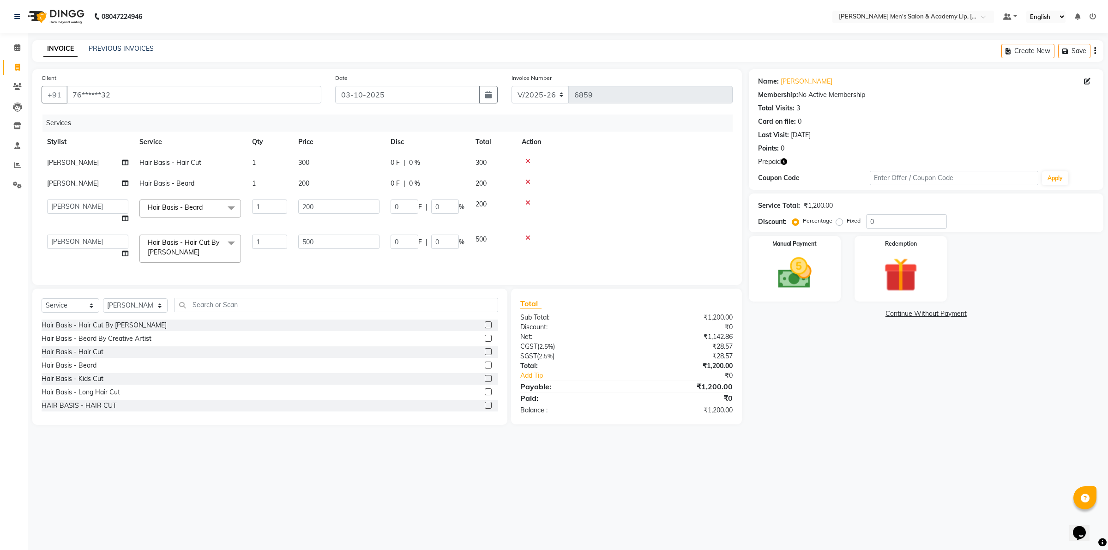
click at [361, 189] on td "200" at bounding box center [339, 183] width 92 height 21
select select "78791"
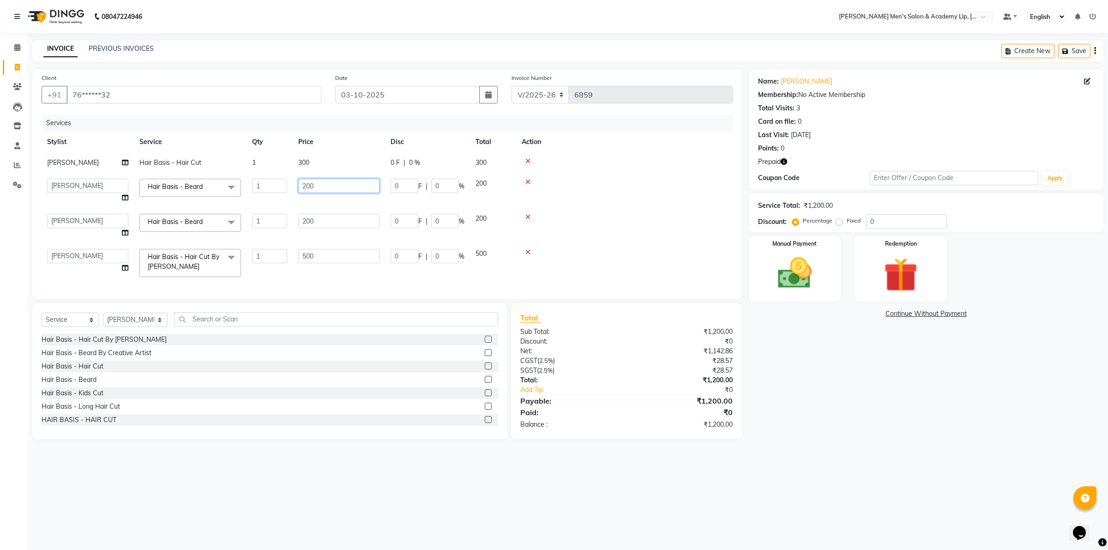
click at [361, 188] on input "200" at bounding box center [338, 186] width 81 height 14
type input "2"
type input "100"
click at [647, 206] on tbody "[PERSON_NAME] Hair Basis - Hair Cut 1 300 0 F | 0 % 300 ABHISHEK SEN AKKI SEN […" at bounding box center [387, 217] width 691 height 130
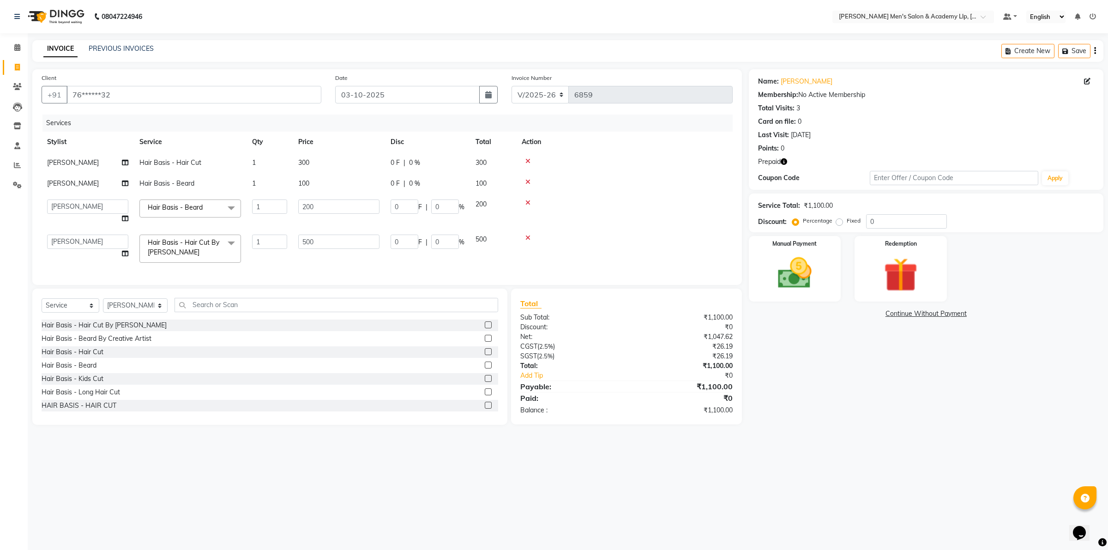
click at [784, 159] on icon "button" at bounding box center [784, 161] width 6 height 6
click at [812, 366] on div "Name: [PERSON_NAME] Membership: No Active Membership Total Visits: 3 Card on fi…" at bounding box center [930, 247] width 362 height 356
click at [890, 269] on img at bounding box center [900, 275] width 57 height 44
click at [848, 313] on span "Prepaid 1" at bounding box center [856, 314] width 30 height 11
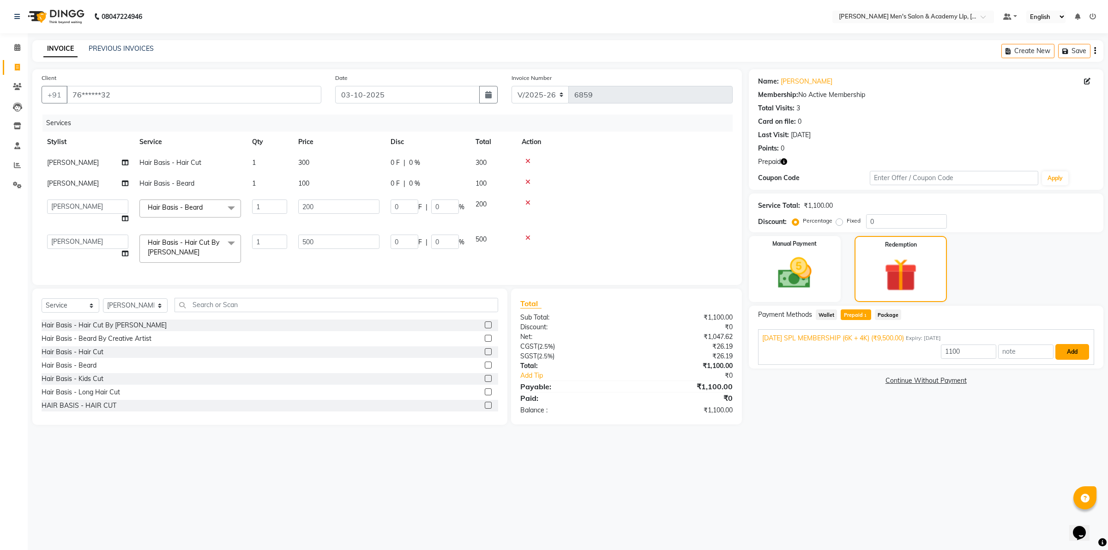
click at [1081, 352] on button "Add" at bounding box center [1073, 352] width 34 height 16
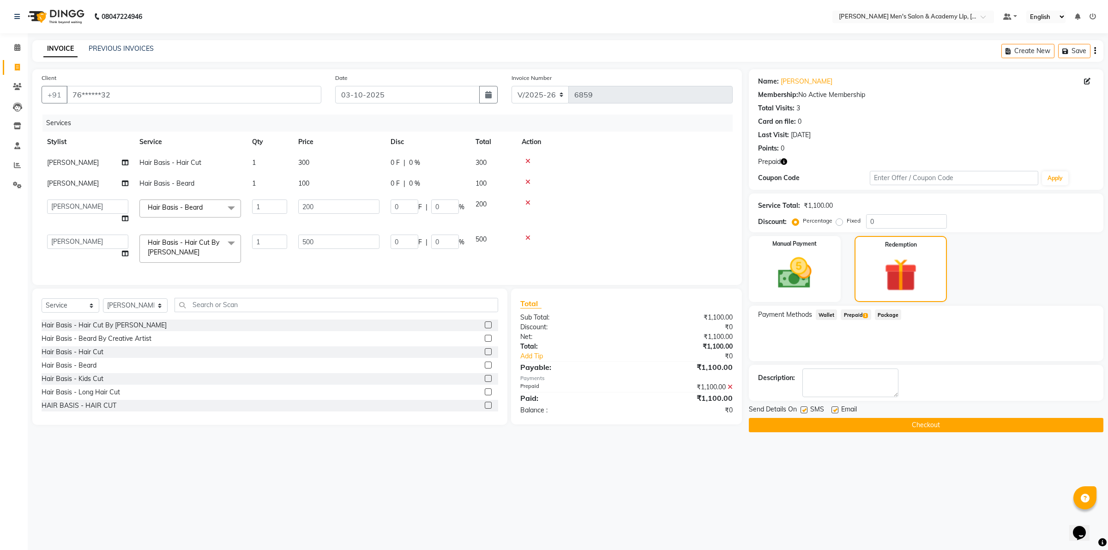
click at [835, 408] on label at bounding box center [835, 409] width 7 height 7
click at [835, 408] on input "checkbox" at bounding box center [835, 410] width 6 height 6
click at [835, 408] on label at bounding box center [835, 409] width 7 height 7
click at [835, 408] on input "checkbox" at bounding box center [835, 410] width 6 height 6
click at [832, 407] on label at bounding box center [835, 409] width 7 height 7
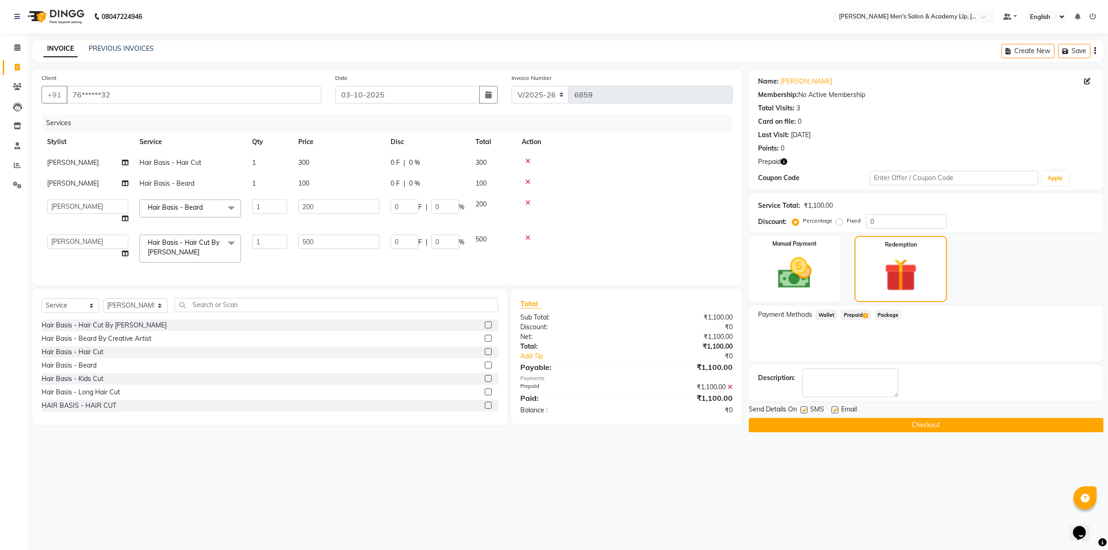
click at [832, 407] on input "checkbox" at bounding box center [835, 410] width 6 height 6
checkbox input "false"
click at [826, 424] on button "Checkout" at bounding box center [926, 425] width 355 height 14
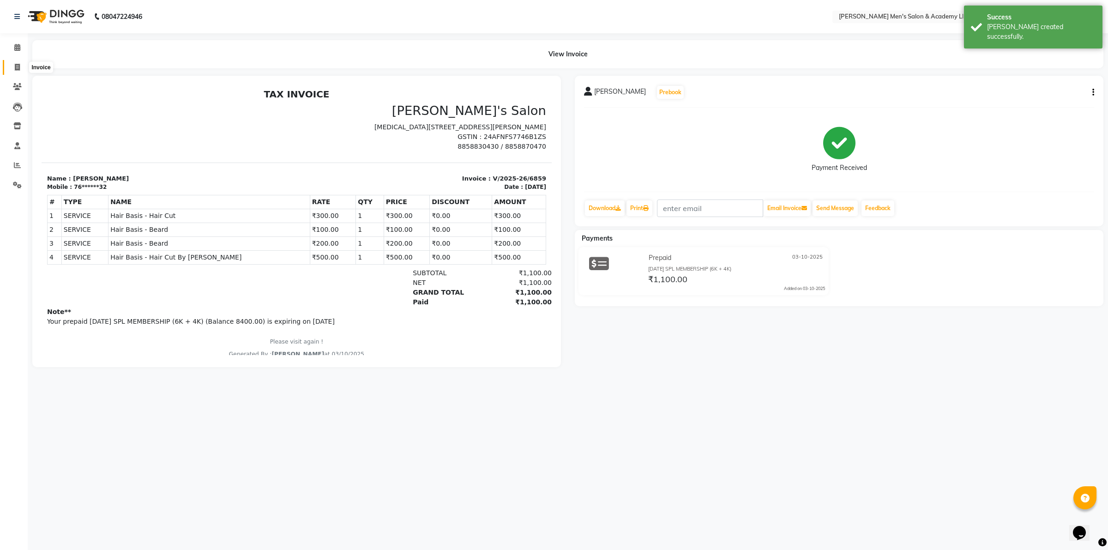
click at [15, 68] on icon at bounding box center [17, 67] width 5 height 7
select select "8248"
select select "service"
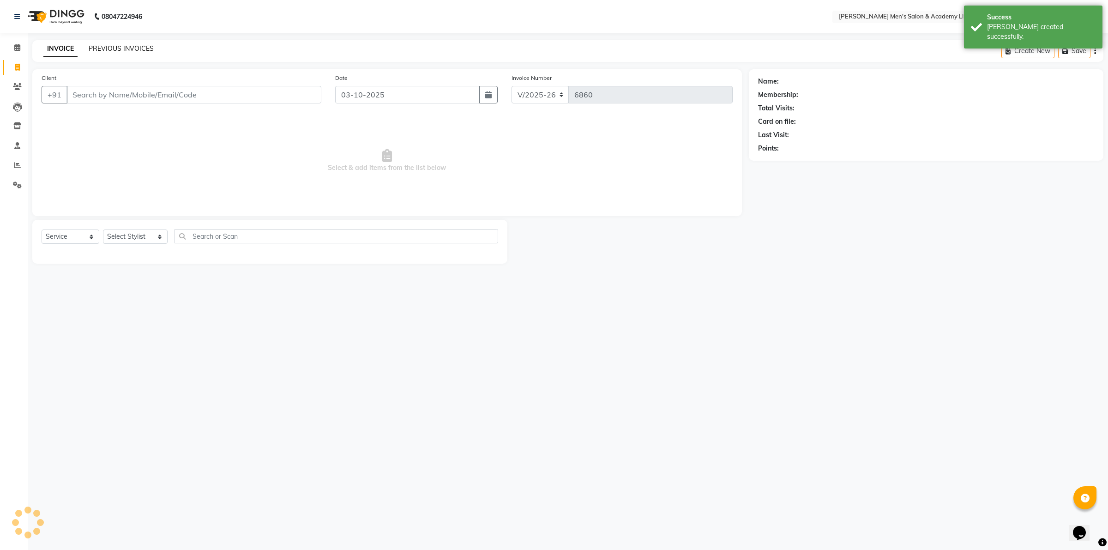
click at [108, 47] on link "PREVIOUS INVOICES" at bounding box center [121, 48] width 65 height 8
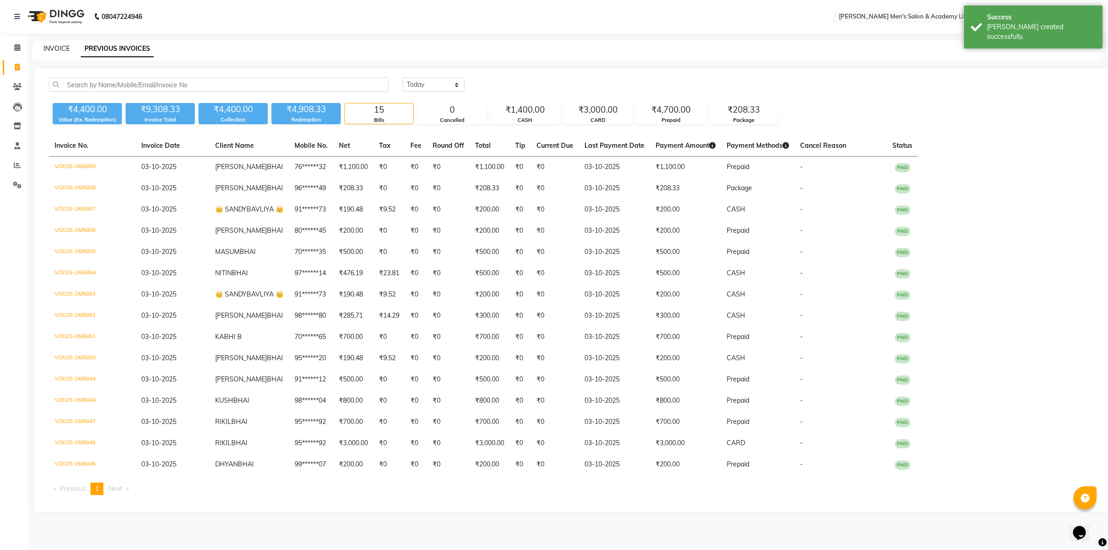
click at [61, 47] on link "INVOICE" at bounding box center [56, 48] width 26 height 8
select select "8248"
select select "service"
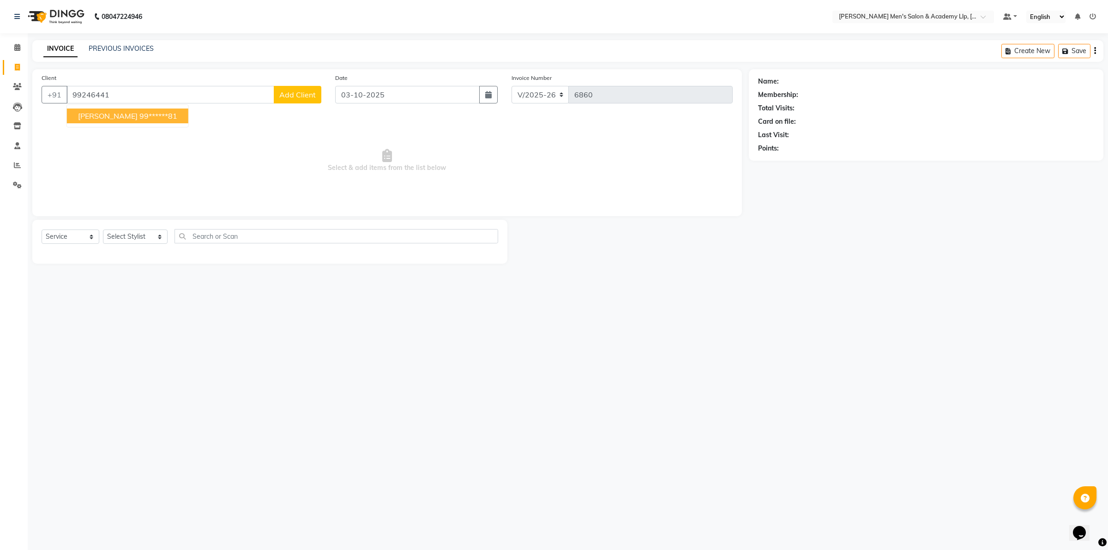
click at [111, 120] on span "[PERSON_NAME]" at bounding box center [108, 115] width 60 height 9
type input "99******81"
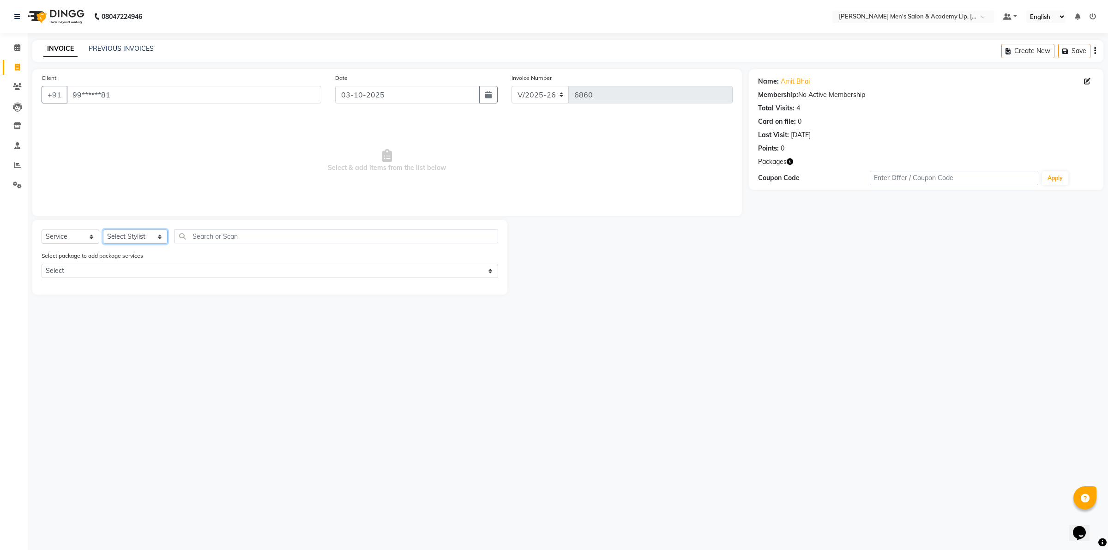
click at [135, 238] on select "Select Stylist ABHISHEK SEN AKKI SEN [PERSON_NAME] [PERSON_NAME] [PERSON_NAME] …" at bounding box center [135, 237] width 65 height 14
select select "84131"
click at [103, 230] on select "Select Stylist ABHISHEK SEN AKKI SEN [PERSON_NAME] [PERSON_NAME] [PERSON_NAME] …" at bounding box center [135, 237] width 65 height 14
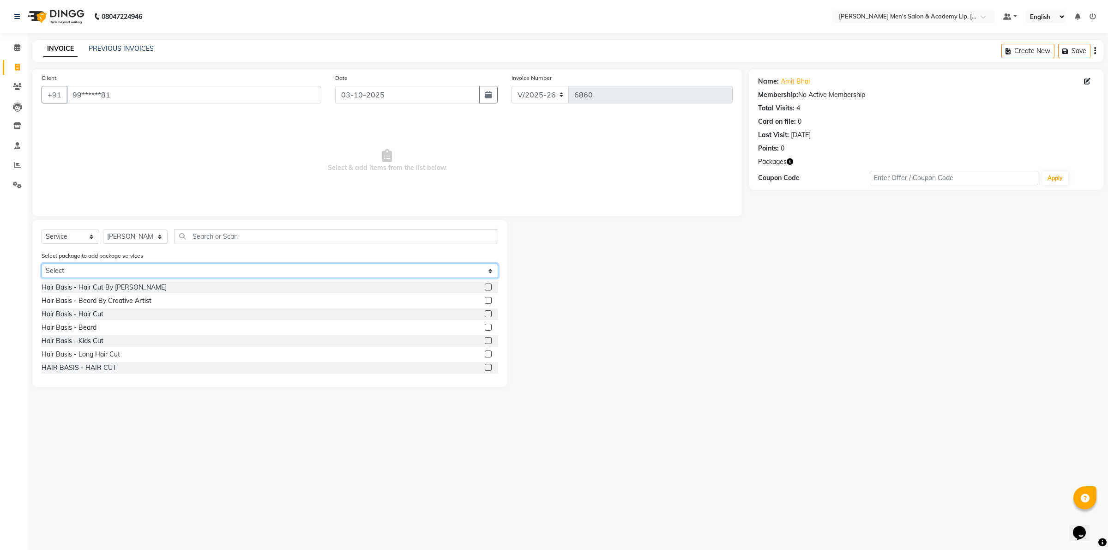
click at [104, 273] on select "Select COOL CUTS JUNIOR PACKAGE" at bounding box center [270, 271] width 457 height 14
select select "1: Object"
click at [42, 264] on select "Select COOL CUTS JUNIOR PACKAGE" at bounding box center [270, 271] width 457 height 14
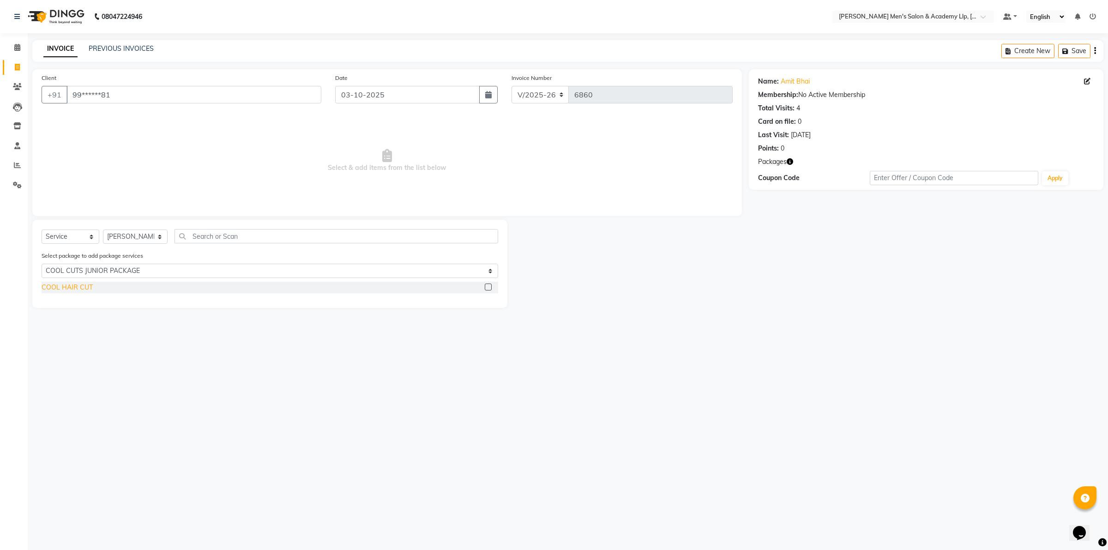
click at [81, 289] on div "COOL HAIR CUT" at bounding box center [67, 288] width 51 height 10
checkbox input "false"
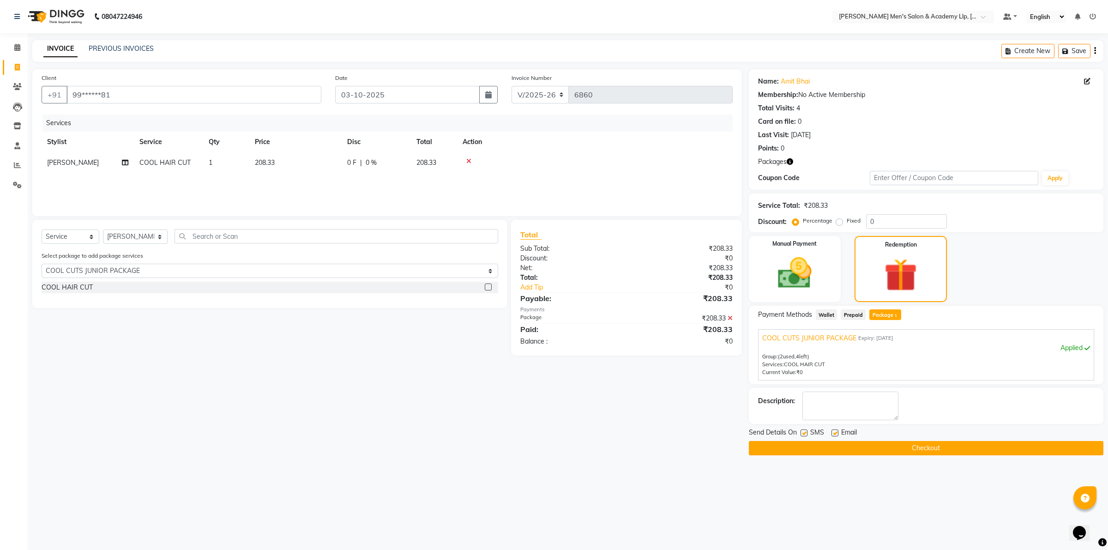
click at [834, 433] on label at bounding box center [835, 433] width 7 height 7
click at [834, 433] on input "checkbox" at bounding box center [835, 433] width 6 height 6
checkbox input "false"
click at [805, 435] on label at bounding box center [804, 433] width 7 height 7
click at [805, 435] on input "checkbox" at bounding box center [804, 433] width 6 height 6
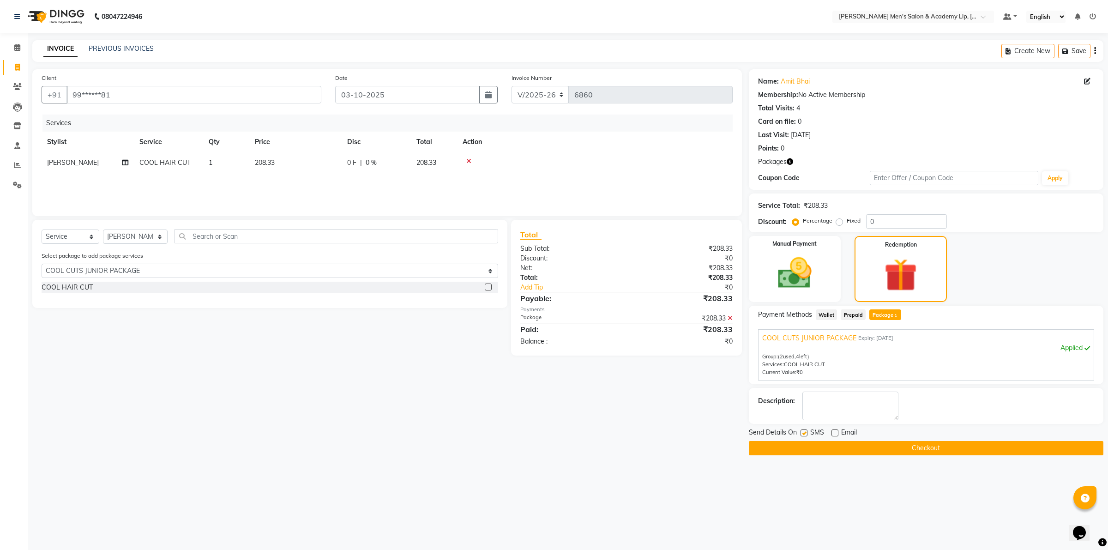
checkbox input "false"
click at [804, 449] on button "Checkout" at bounding box center [926, 448] width 355 height 14
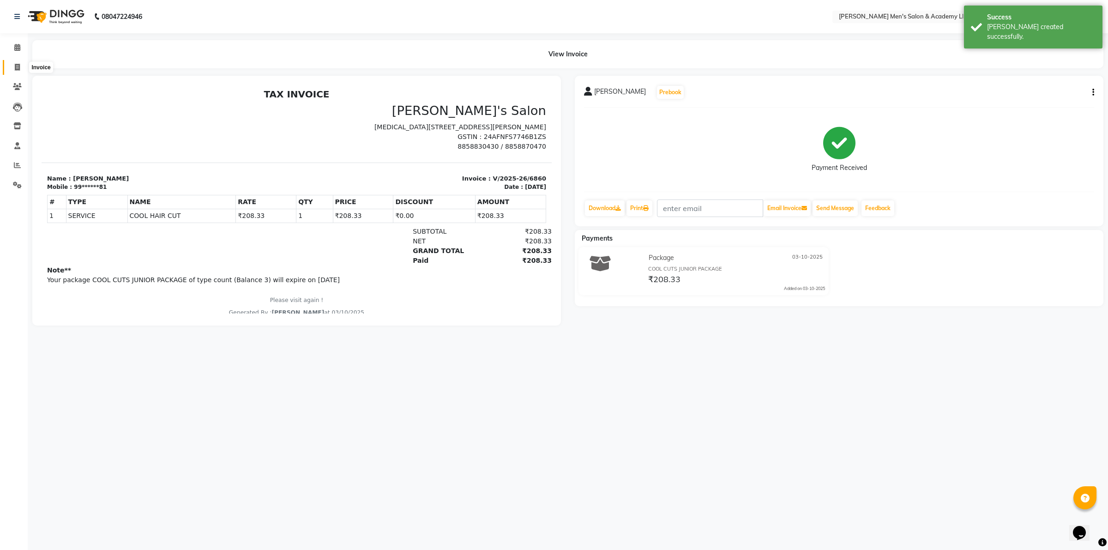
click at [17, 66] on icon at bounding box center [17, 67] width 5 height 7
select select "service"
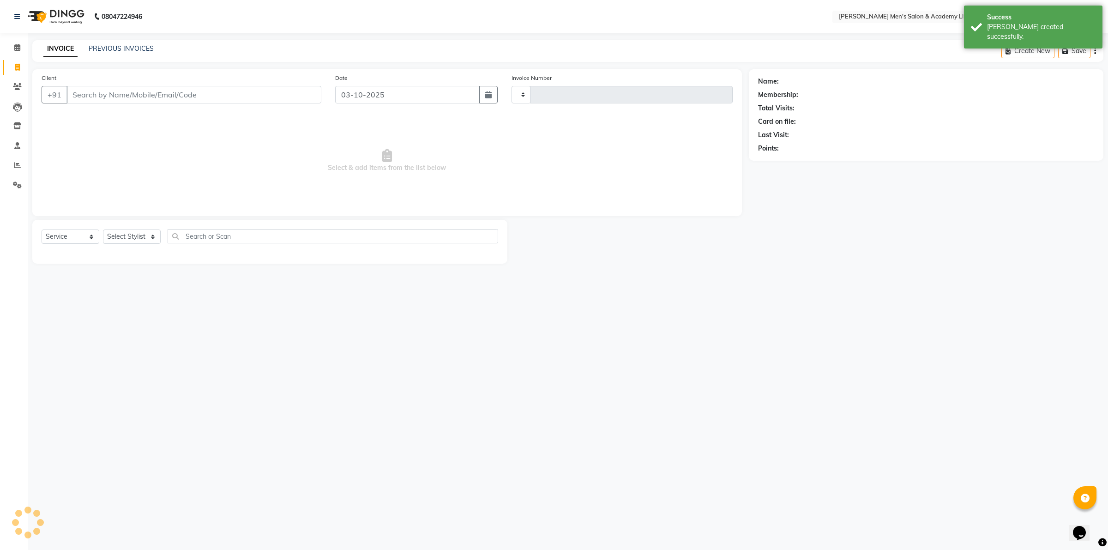
type input "6861"
select select "8248"
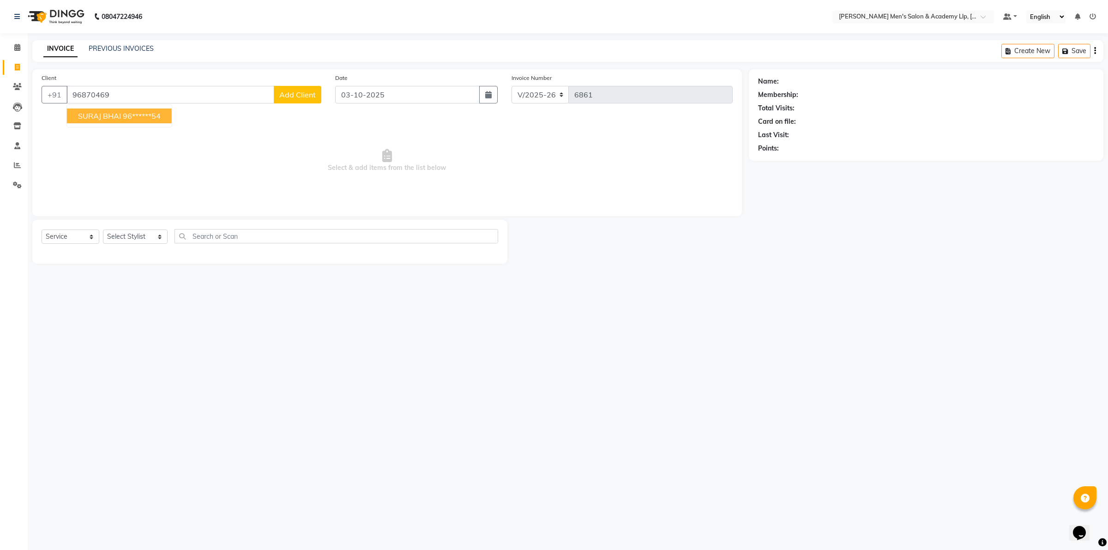
click at [109, 109] on button "SURAJ BHAI 96******54" at bounding box center [119, 116] width 105 height 15
type input "96******54"
click at [139, 237] on select "Select Stylist ABHISHEK SEN AKKI SEN [PERSON_NAME] [PERSON_NAME] [PERSON_NAME] …" at bounding box center [135, 237] width 65 height 14
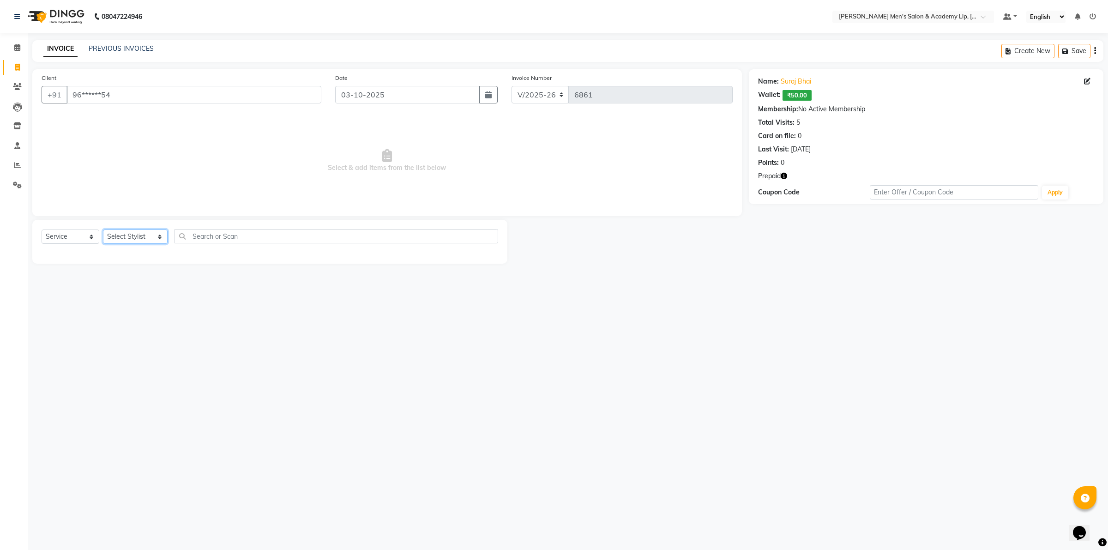
select select "78793"
click at [103, 230] on select "Select Stylist ABHISHEK SEN AKKI SEN [PERSON_NAME] [PERSON_NAME] [PERSON_NAME] …" at bounding box center [135, 237] width 65 height 14
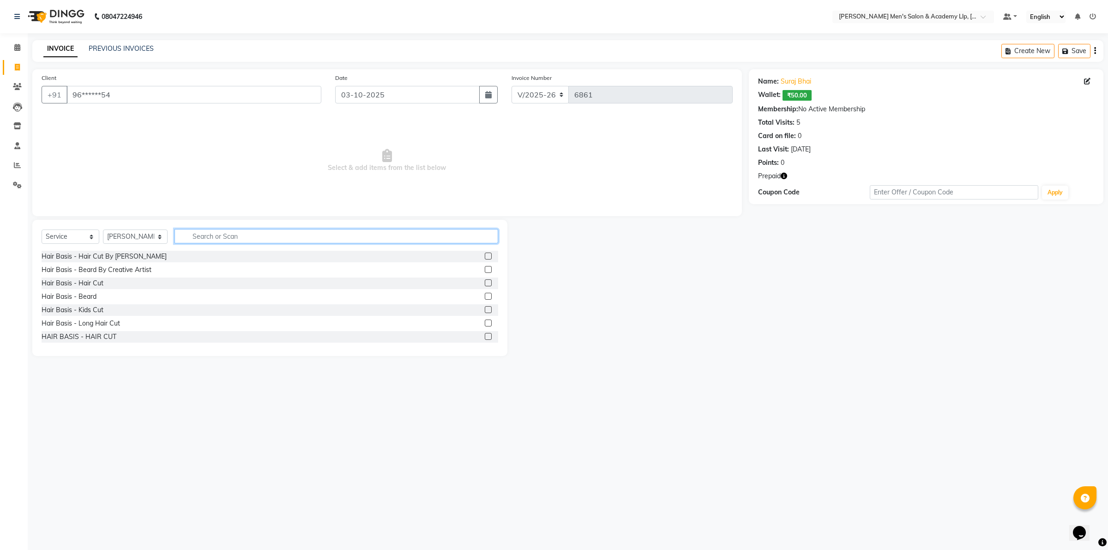
click at [215, 241] on input "text" at bounding box center [337, 236] width 324 height 14
type input "FAC"
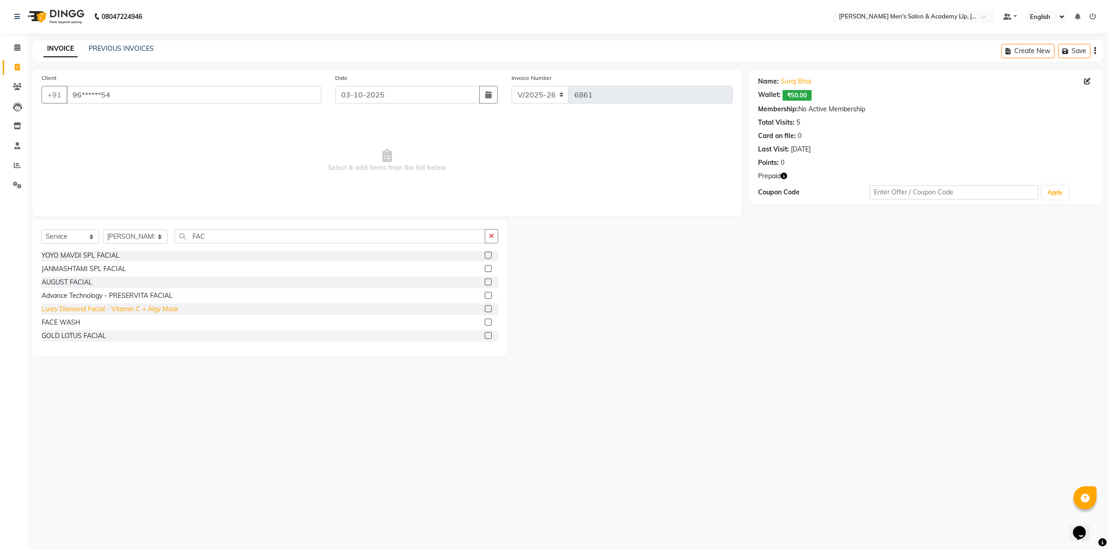
click at [91, 312] on div "Luxry Diamond Facial - Vitamin C + Algy Mask" at bounding box center [110, 309] width 137 height 10
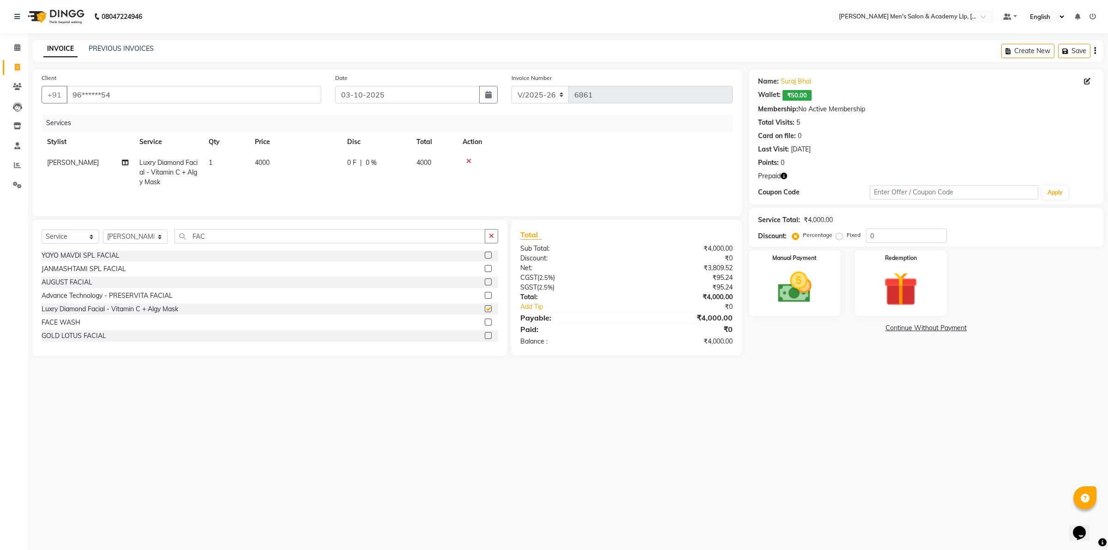
checkbox input "false"
click at [495, 239] on button "button" at bounding box center [491, 236] width 13 height 14
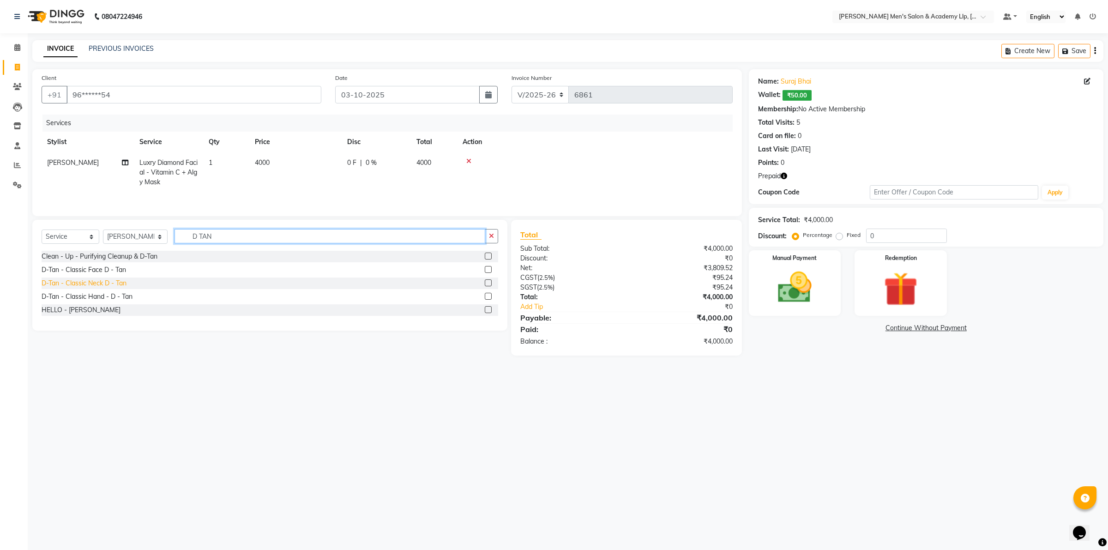
type input "D TAN"
click at [120, 287] on div "D-Tan - Classic Neck D - Tan" at bounding box center [84, 284] width 85 height 10
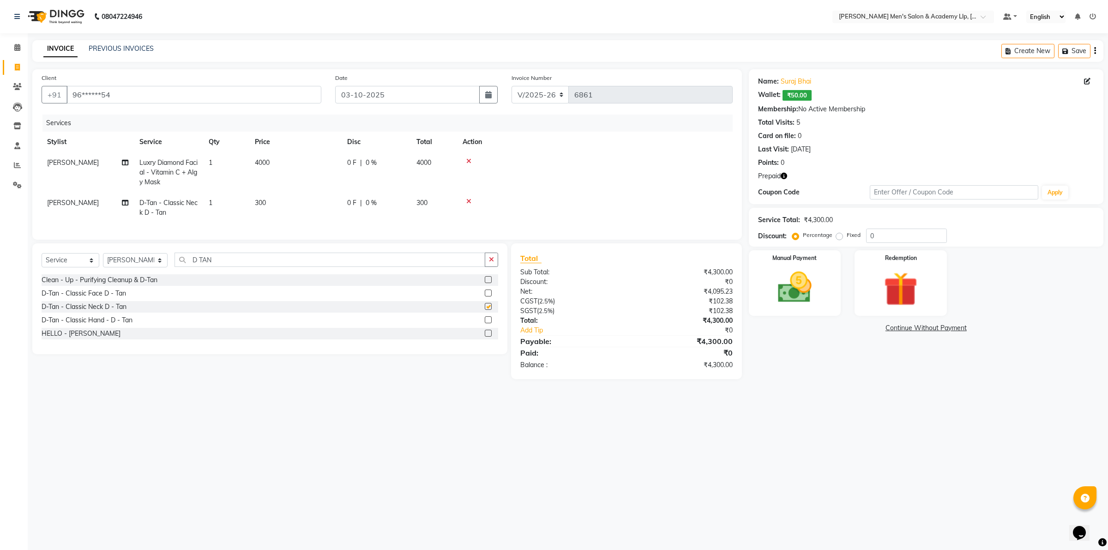
checkbox input "false"
drag, startPoint x: 300, startPoint y: 204, endPoint x: 308, endPoint y: 204, distance: 7.4
click at [302, 204] on td "300" at bounding box center [295, 208] width 92 height 30
select select "78793"
click at [345, 191] on input "300" at bounding box center [338, 195] width 81 height 14
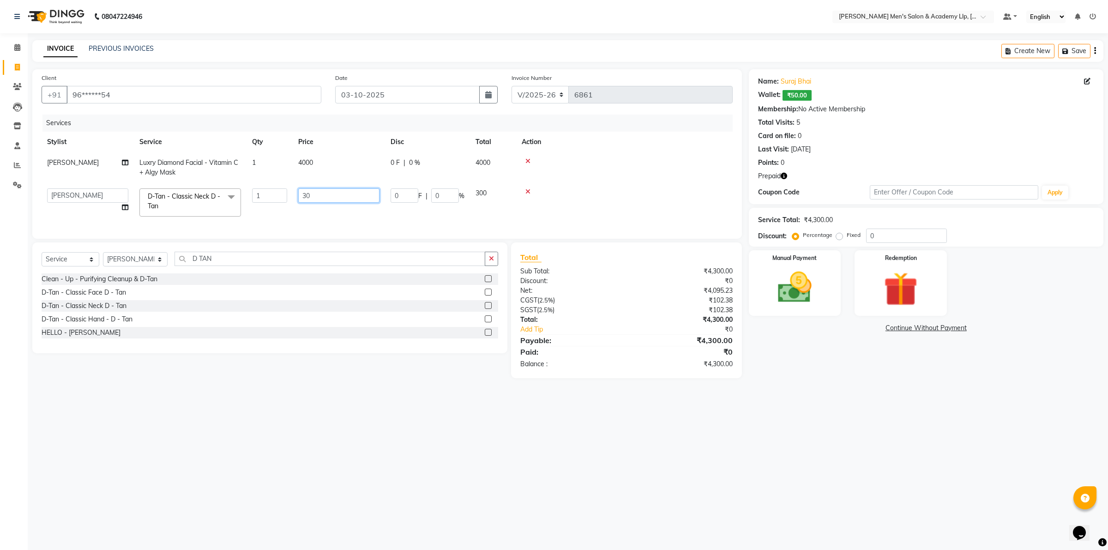
type input "3"
type input "500"
click at [787, 174] on icon "button" at bounding box center [784, 176] width 6 height 6
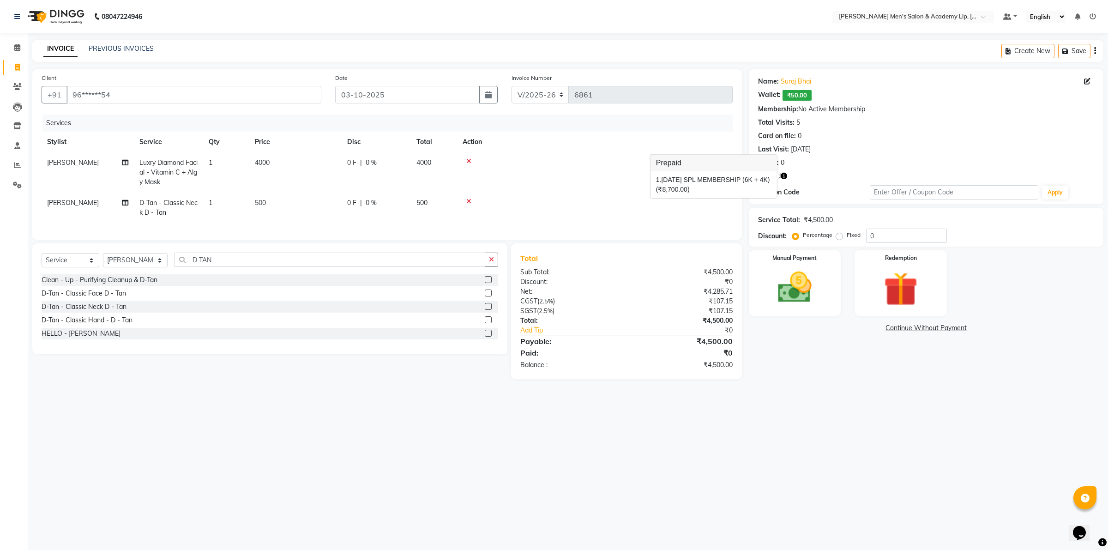
click at [639, 198] on div at bounding box center [595, 201] width 265 height 6
click at [1085, 82] on icon at bounding box center [1087, 81] width 6 height 6
select select "[DEMOGRAPHIC_DATA]"
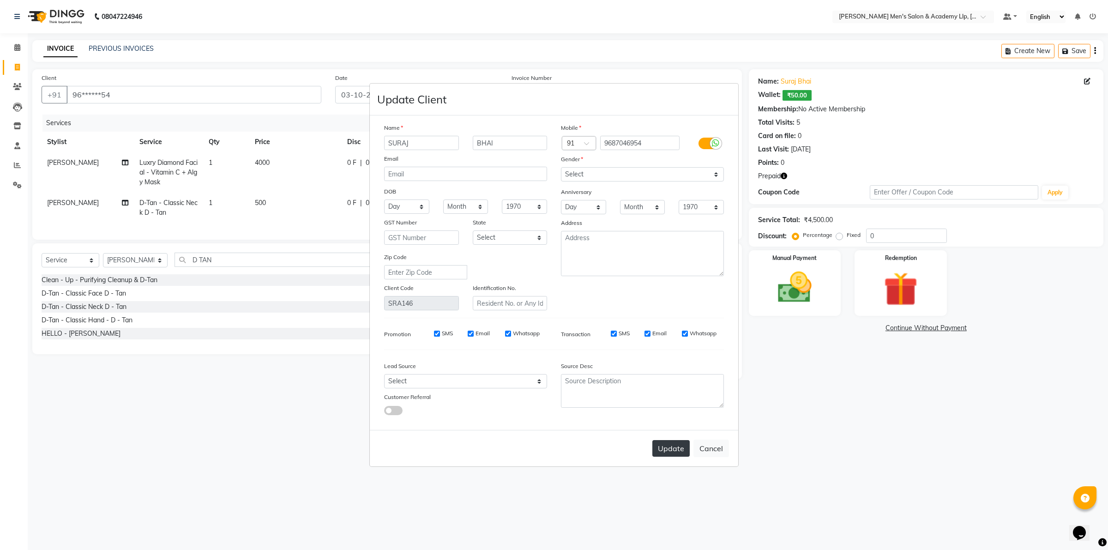
click at [687, 448] on button "Update" at bounding box center [671, 448] width 37 height 17
select select
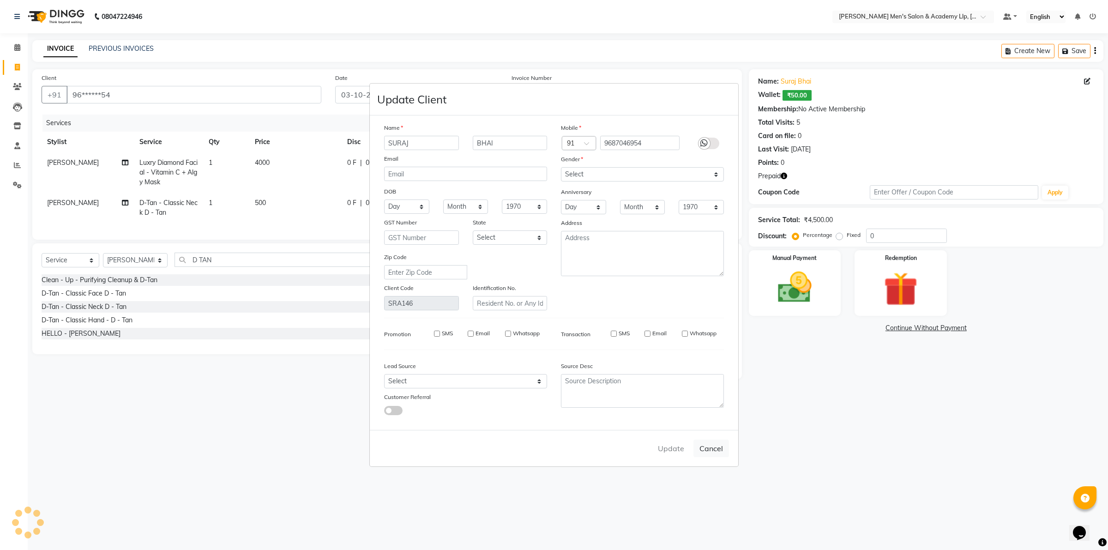
select select
checkbox input "false"
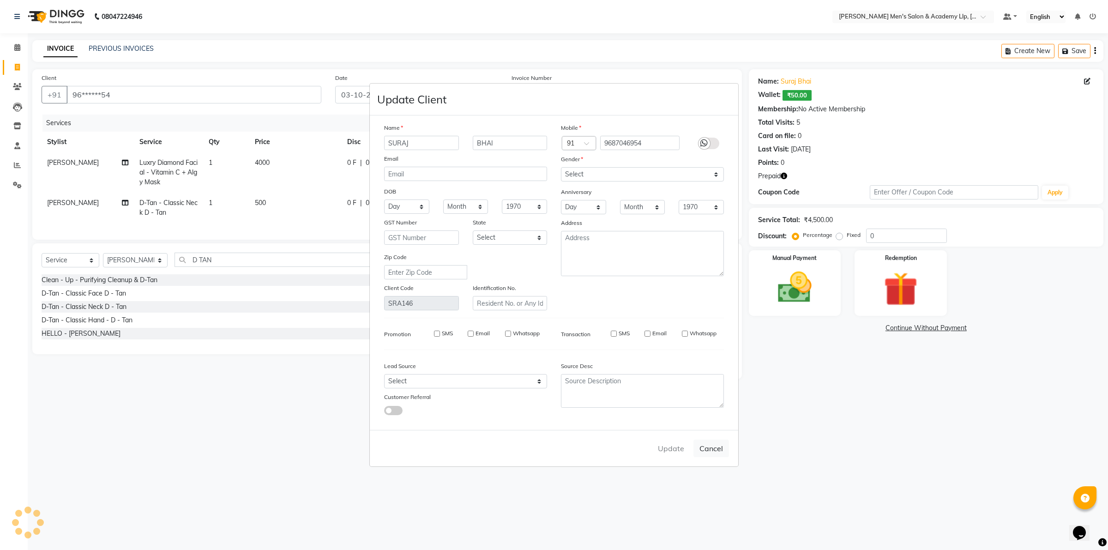
checkbox input "false"
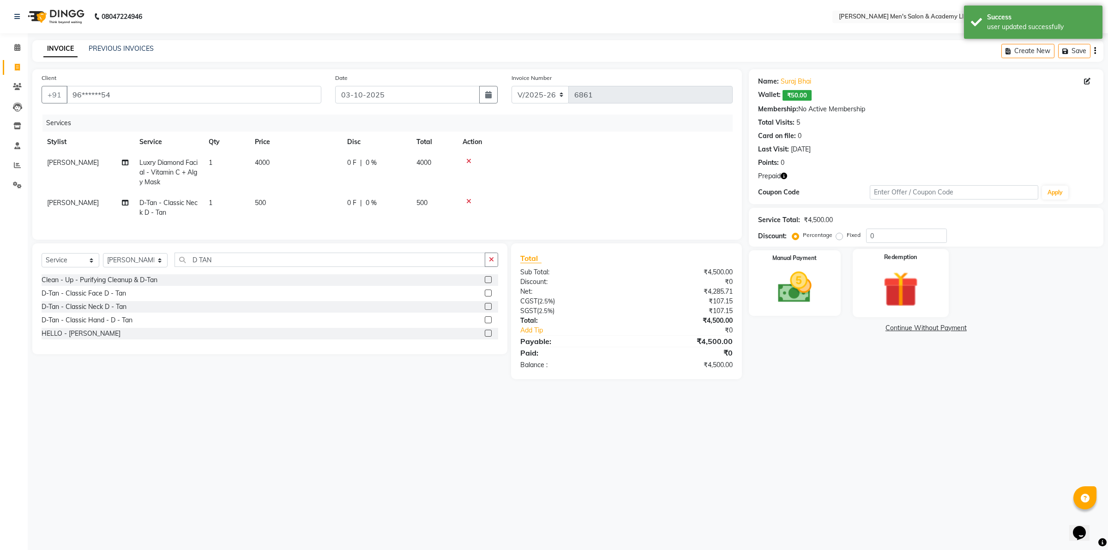
click at [887, 299] on img at bounding box center [900, 289] width 57 height 44
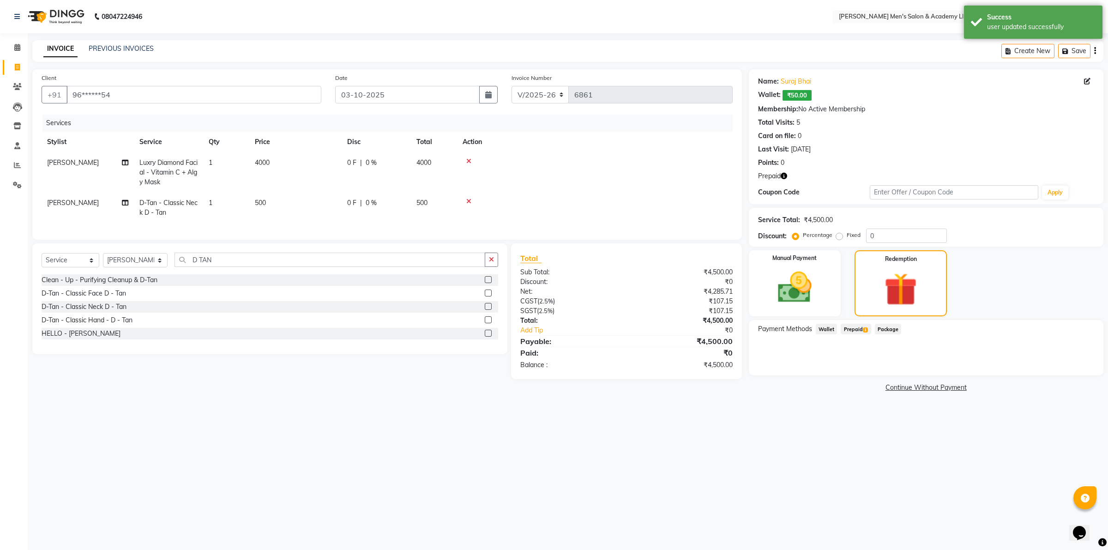
click at [858, 325] on span "Prepaid 1" at bounding box center [856, 329] width 30 height 11
drag, startPoint x: 1067, startPoint y: 367, endPoint x: 1063, endPoint y: 372, distance: 6.6
click at [1068, 367] on button "Add" at bounding box center [1073, 366] width 34 height 16
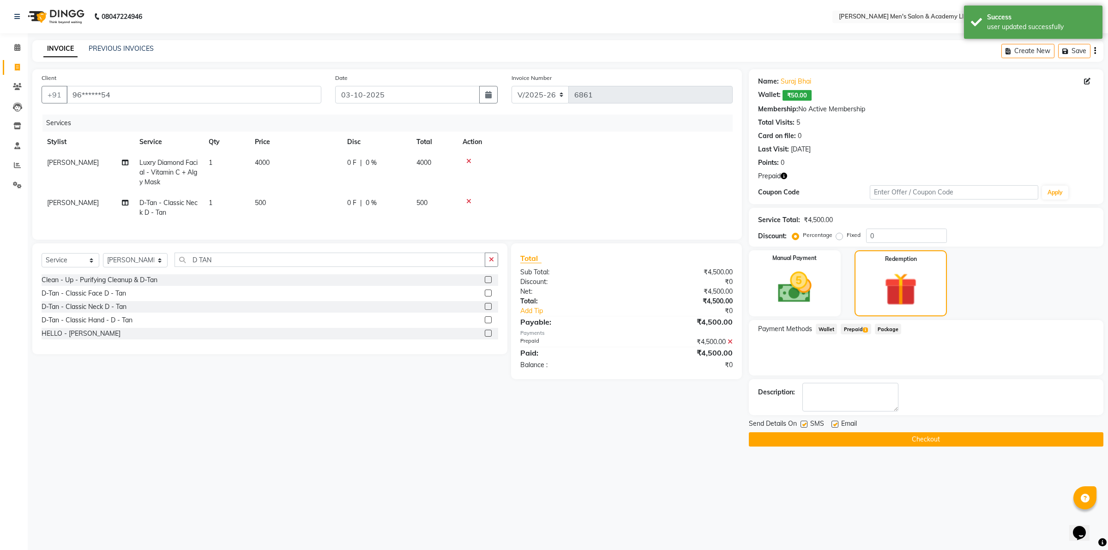
click at [835, 423] on label at bounding box center [835, 424] width 7 height 7
click at [835, 423] on input "checkbox" at bounding box center [835, 425] width 6 height 6
checkbox input "false"
click at [847, 442] on button "Checkout" at bounding box center [926, 439] width 355 height 14
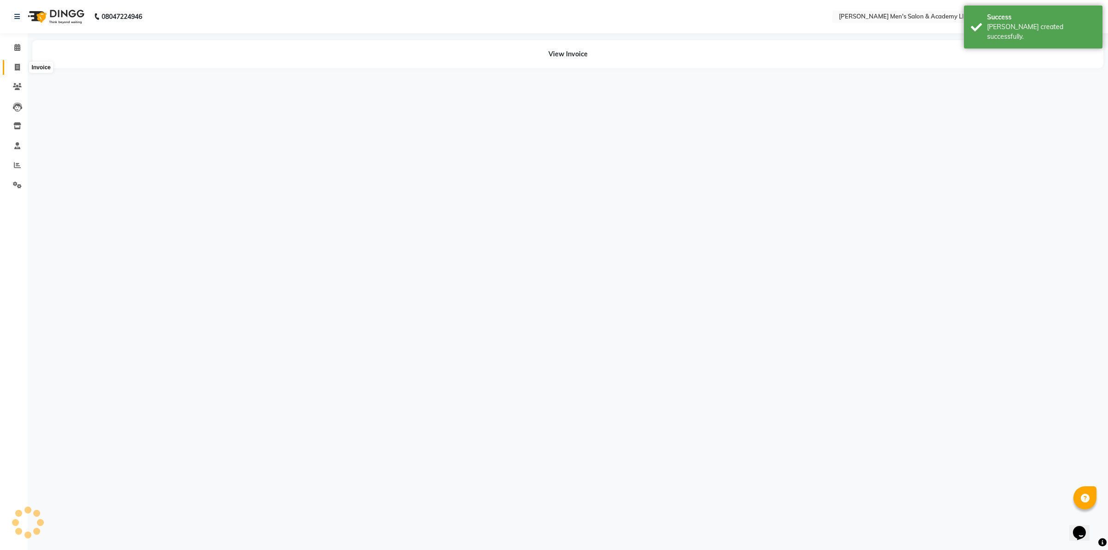
click at [12, 67] on span at bounding box center [17, 67] width 16 height 11
select select "service"
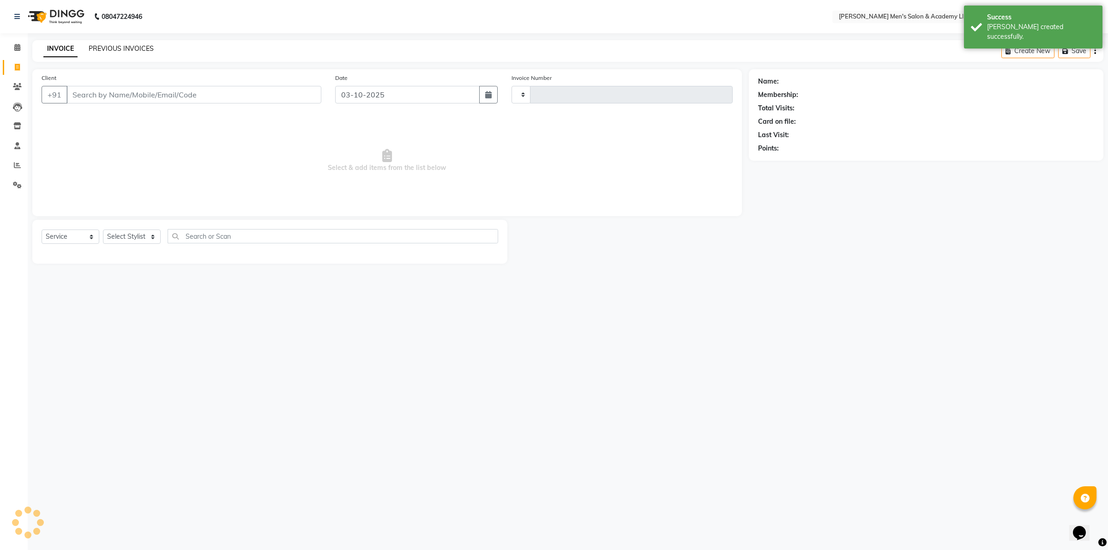
type input "6862"
select select "8248"
click at [98, 48] on link "PREVIOUS INVOICES" at bounding box center [121, 48] width 65 height 8
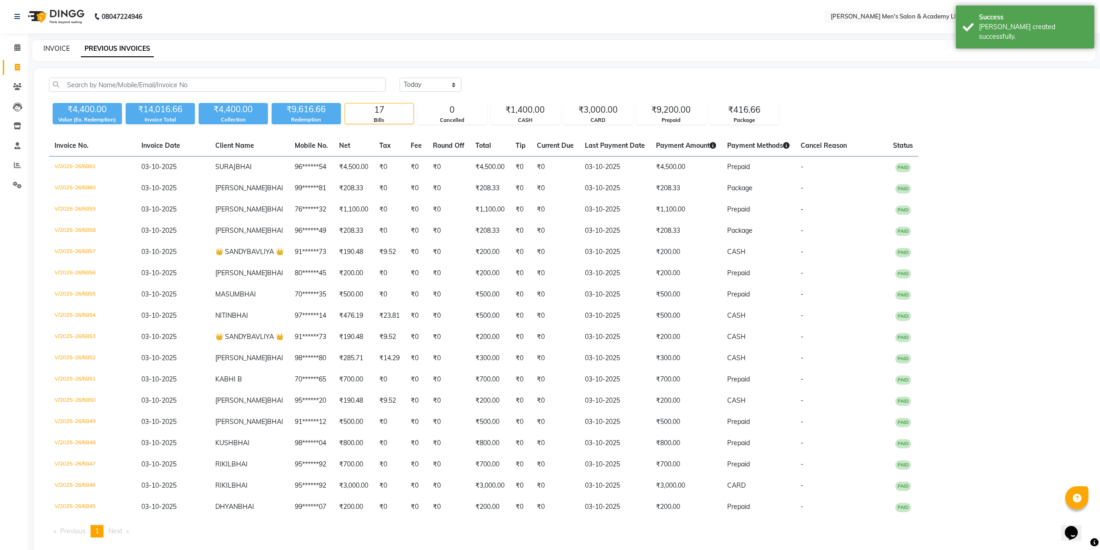
click at [53, 51] on link "INVOICE" at bounding box center [56, 48] width 26 height 8
select select "service"
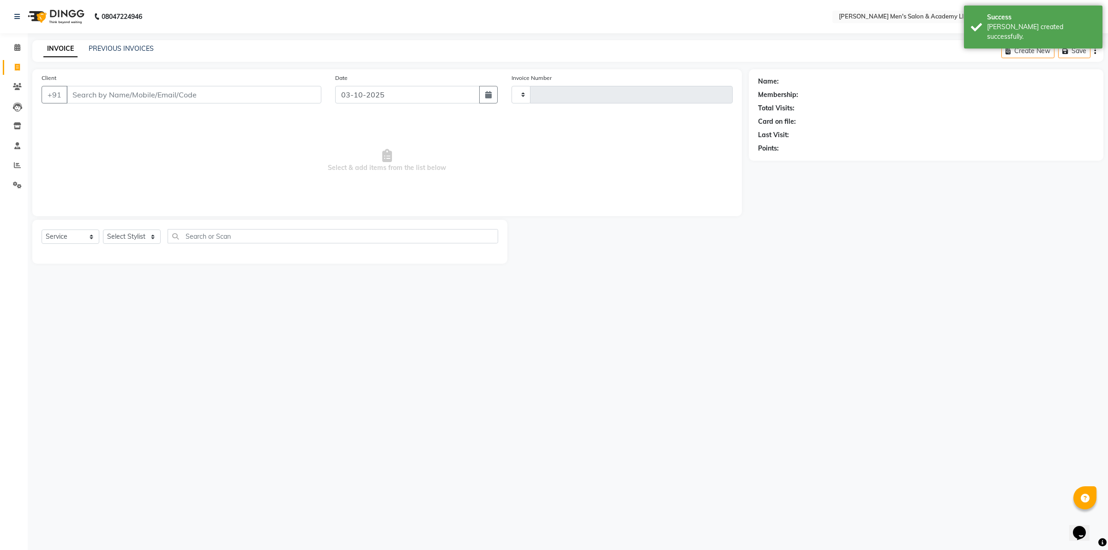
type input "6862"
select select "8248"
click at [112, 50] on link "PREVIOUS INVOICES" at bounding box center [121, 48] width 65 height 8
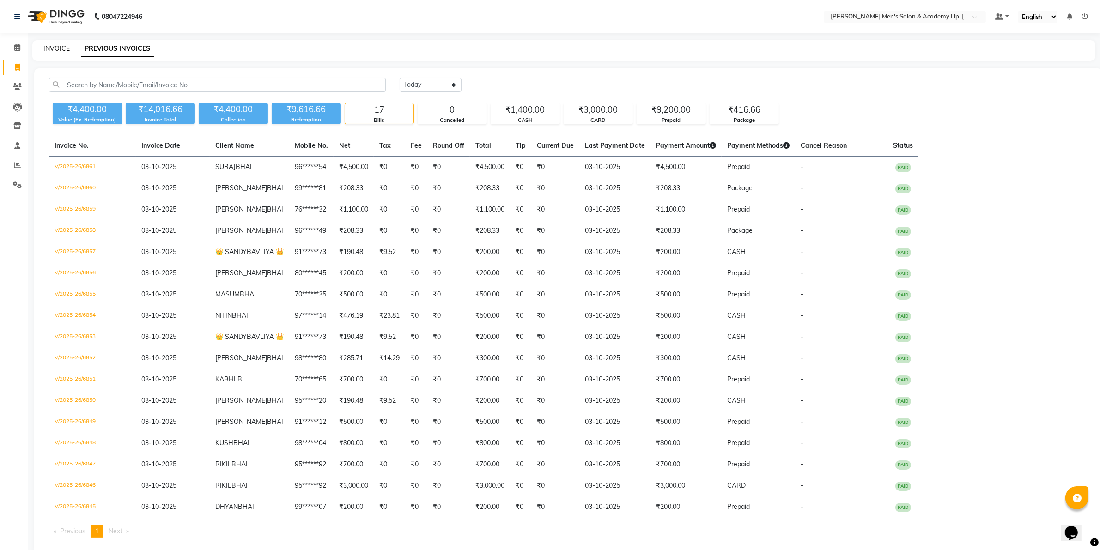
click at [56, 49] on link "INVOICE" at bounding box center [56, 48] width 26 height 8
select select "service"
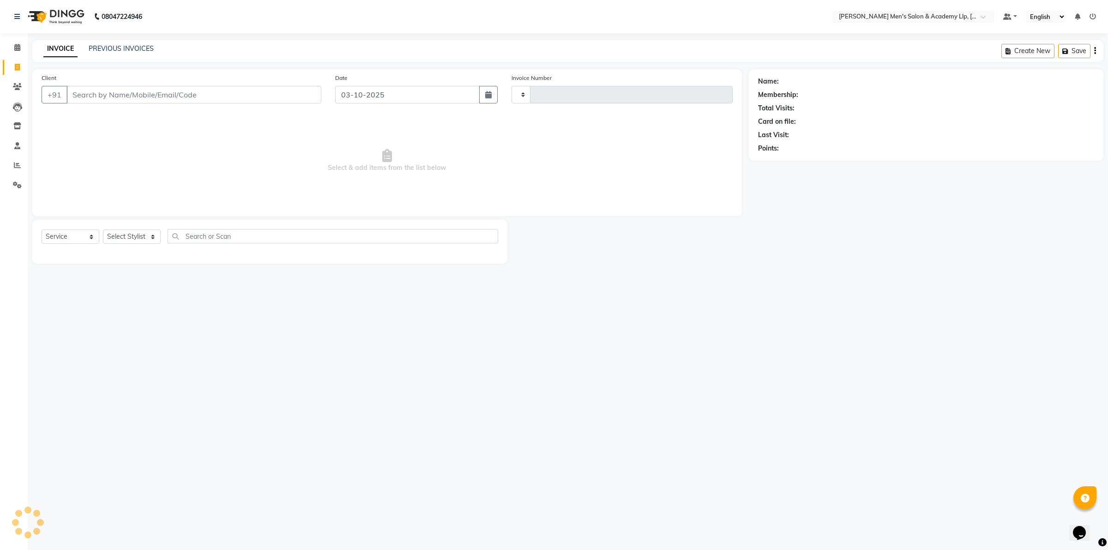
type input "6862"
select select "8248"
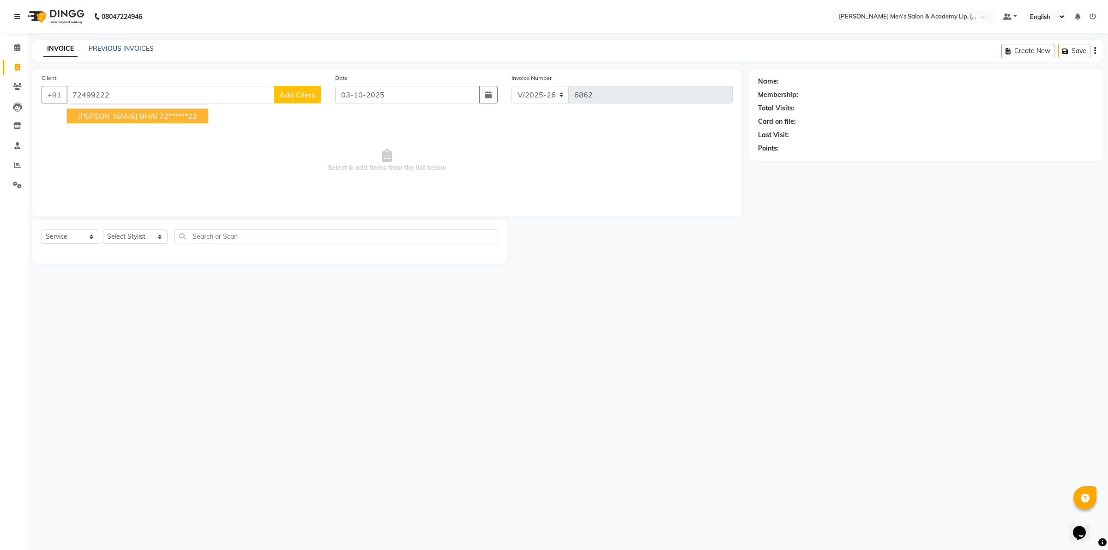
click at [159, 117] on ngb-highlight "72******22" at bounding box center [178, 115] width 38 height 9
type input "72******22"
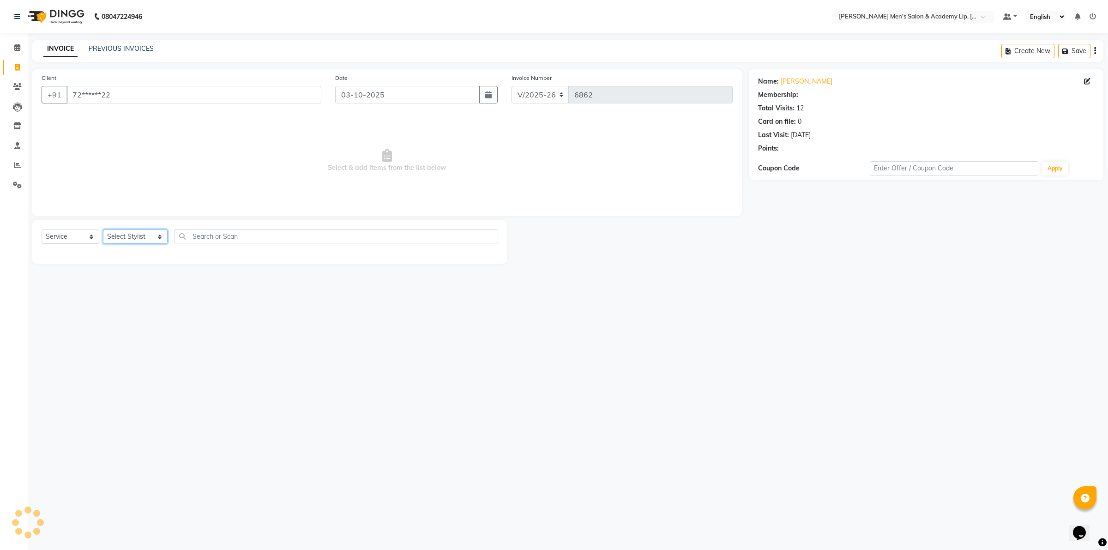
click at [138, 237] on select "Select Stylist ABHISHEK SEN AKKI SEN [PERSON_NAME] [PERSON_NAME] [PERSON_NAME] …" at bounding box center [135, 237] width 65 height 14
select select "78786"
click at [103, 230] on select "Select Stylist ABHISHEK SEN AKKI SEN [PERSON_NAME] [PERSON_NAME] [PERSON_NAME] …" at bounding box center [135, 237] width 65 height 14
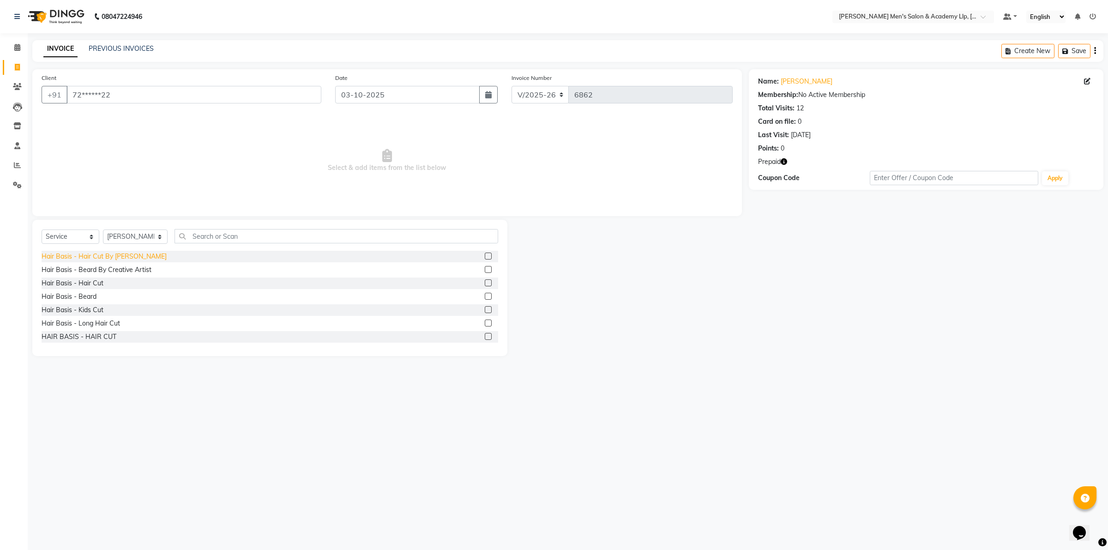
click at [121, 257] on div "Hair Basis - Hair Cut By [PERSON_NAME]" at bounding box center [104, 257] width 125 height 10
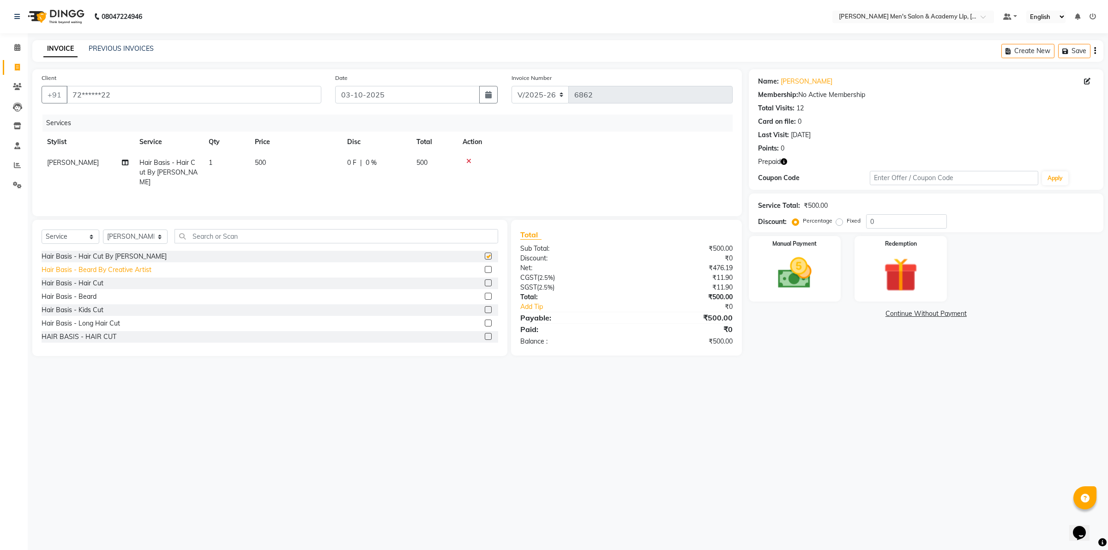
checkbox input "false"
click at [119, 270] on div "Hair Basis - Beard By Creative Artist" at bounding box center [97, 270] width 110 height 10
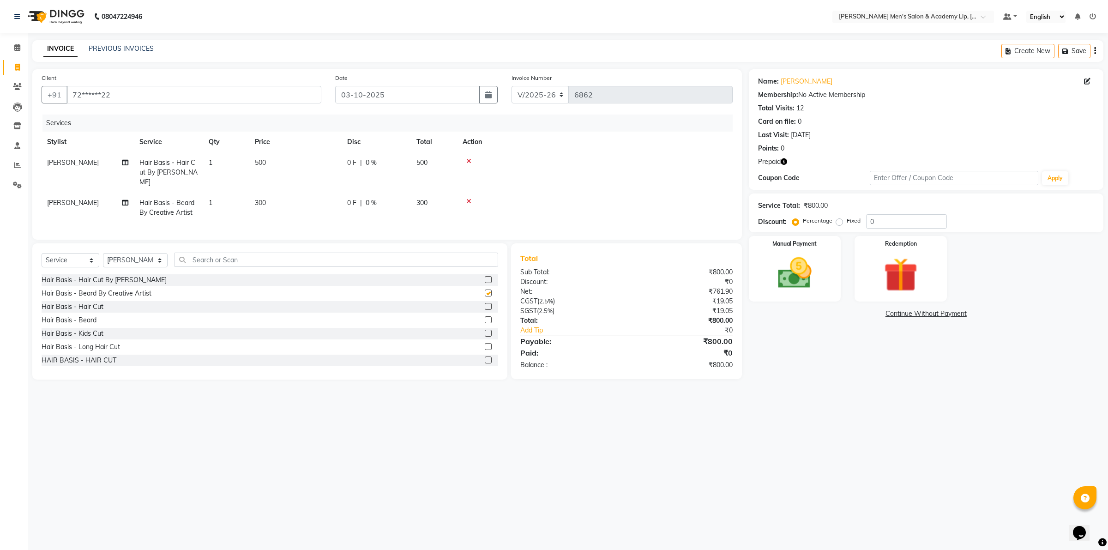
checkbox input "false"
click at [784, 162] on icon "button" at bounding box center [784, 161] width 6 height 6
click at [888, 276] on img at bounding box center [900, 275] width 57 height 44
click at [851, 316] on span "Prepaid 1" at bounding box center [856, 314] width 30 height 11
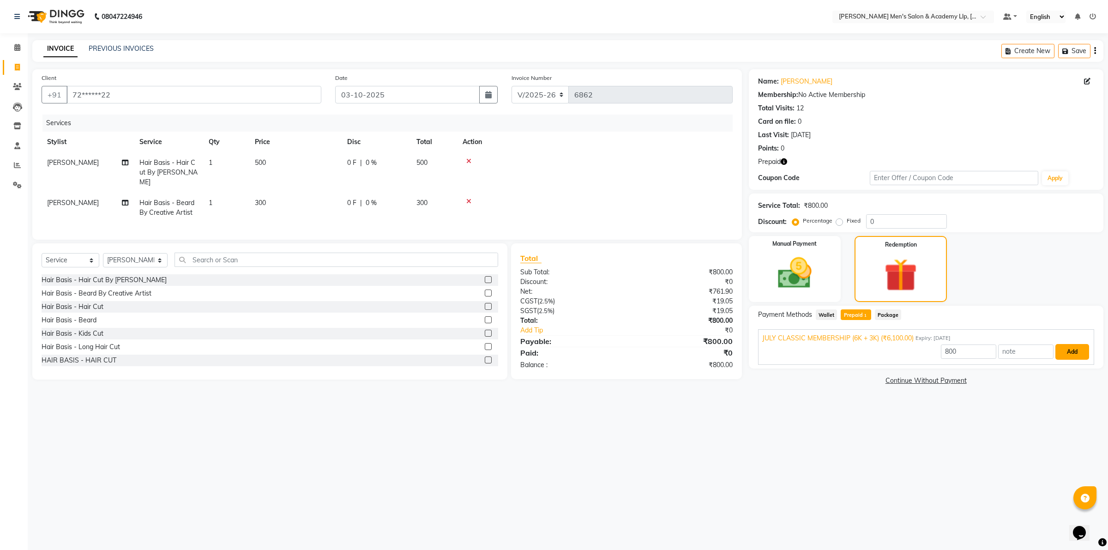
click at [1058, 352] on button "Add" at bounding box center [1073, 352] width 34 height 16
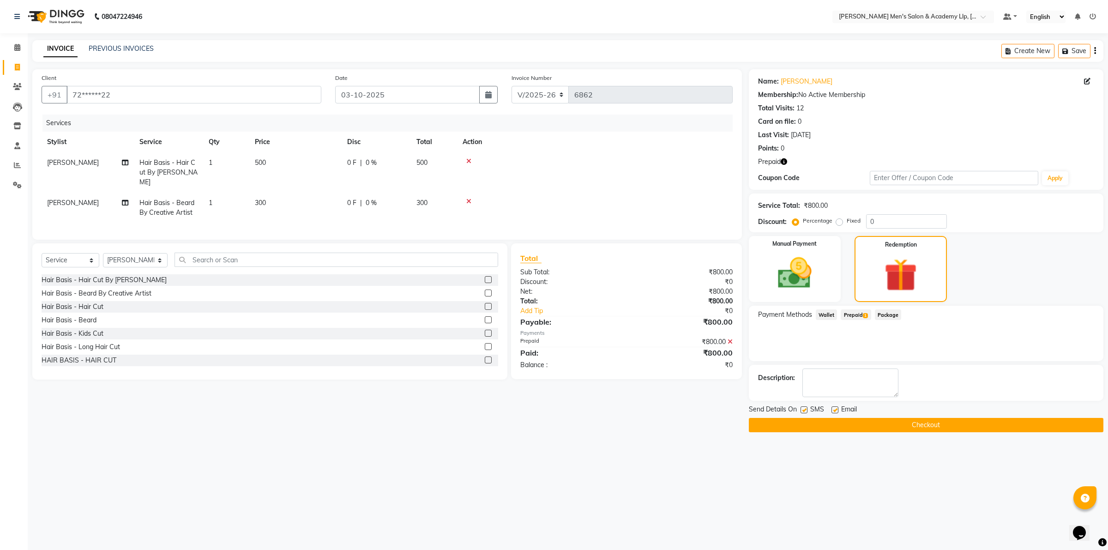
drag, startPoint x: 835, startPoint y: 410, endPoint x: 833, endPoint y: 415, distance: 5.4
click at [833, 410] on label at bounding box center [835, 409] width 7 height 7
click at [833, 410] on input "checkbox" at bounding box center [835, 410] width 6 height 6
checkbox input "false"
click at [835, 423] on button "Checkout" at bounding box center [926, 425] width 355 height 14
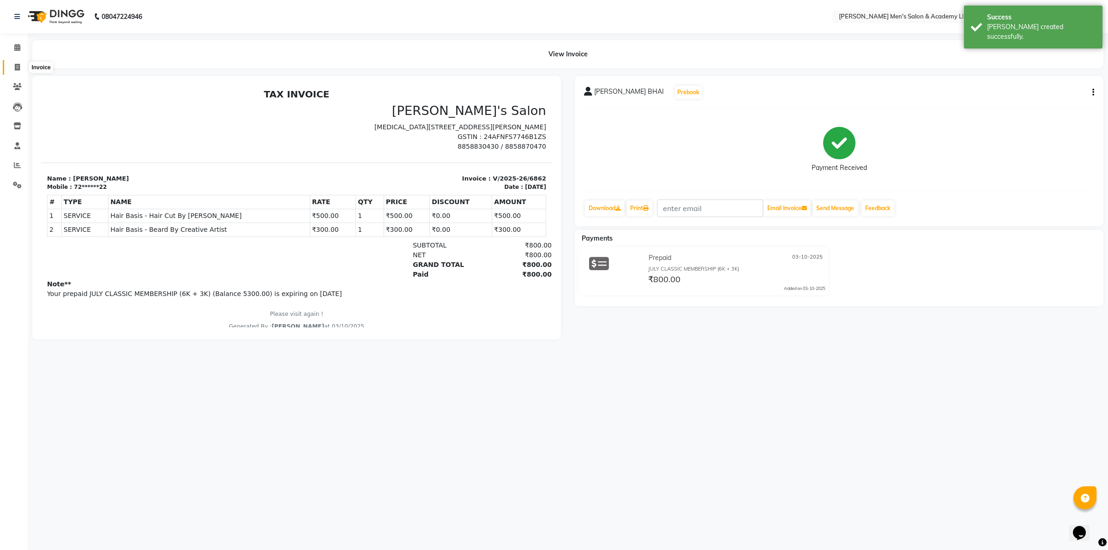
click at [12, 69] on span at bounding box center [17, 67] width 16 height 11
select select "service"
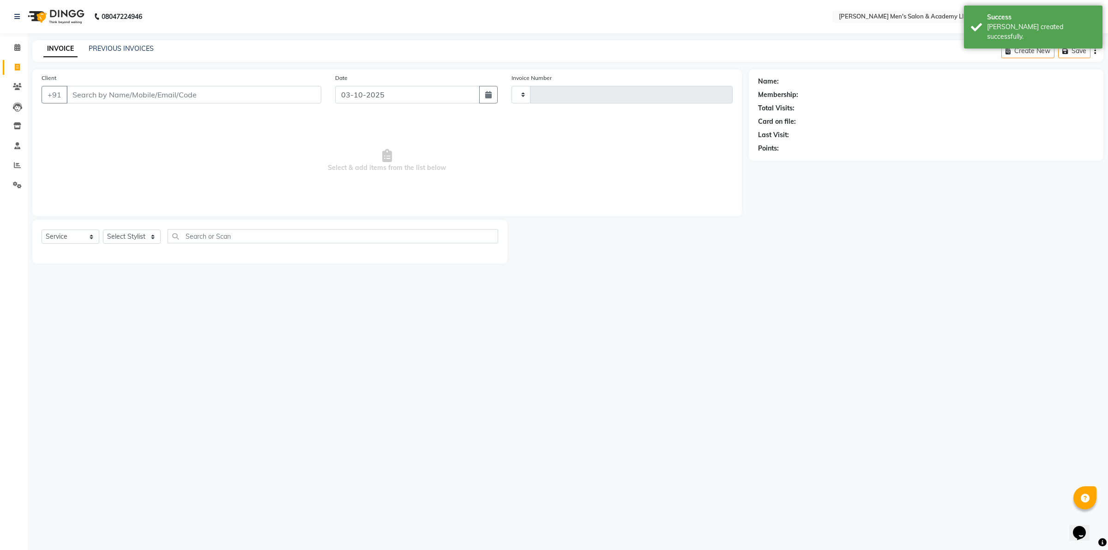
type input "6863"
select select "8248"
click at [89, 46] on link "PREVIOUS INVOICES" at bounding box center [121, 48] width 65 height 8
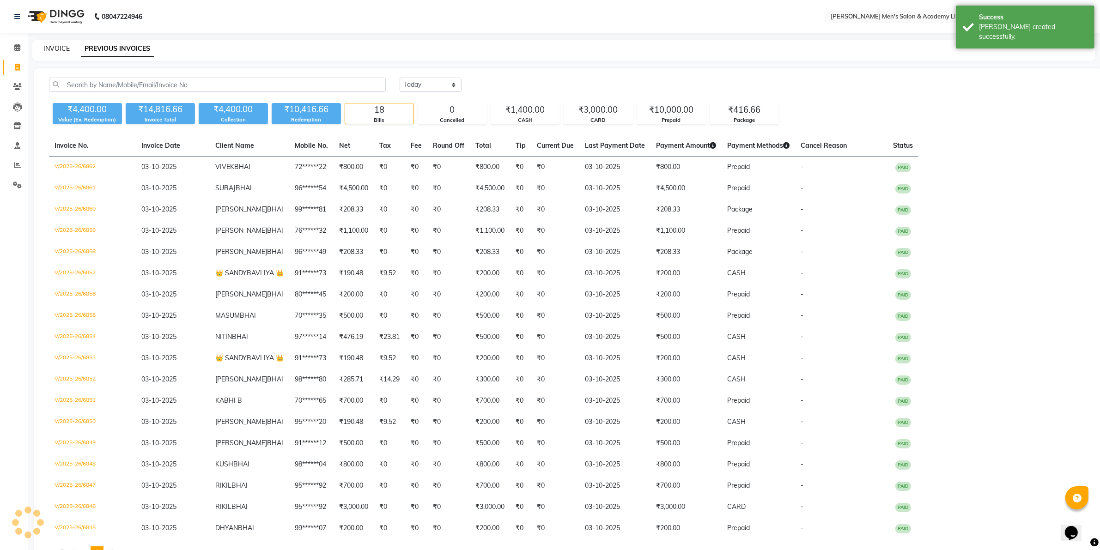
click at [59, 49] on link "INVOICE" at bounding box center [56, 48] width 26 height 8
select select "service"
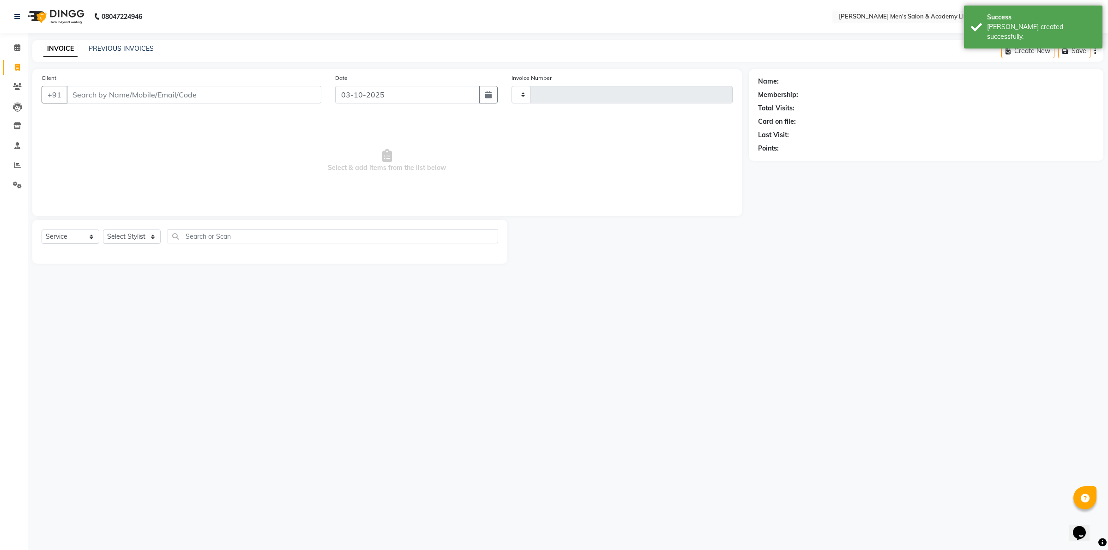
type input "6863"
select select "8248"
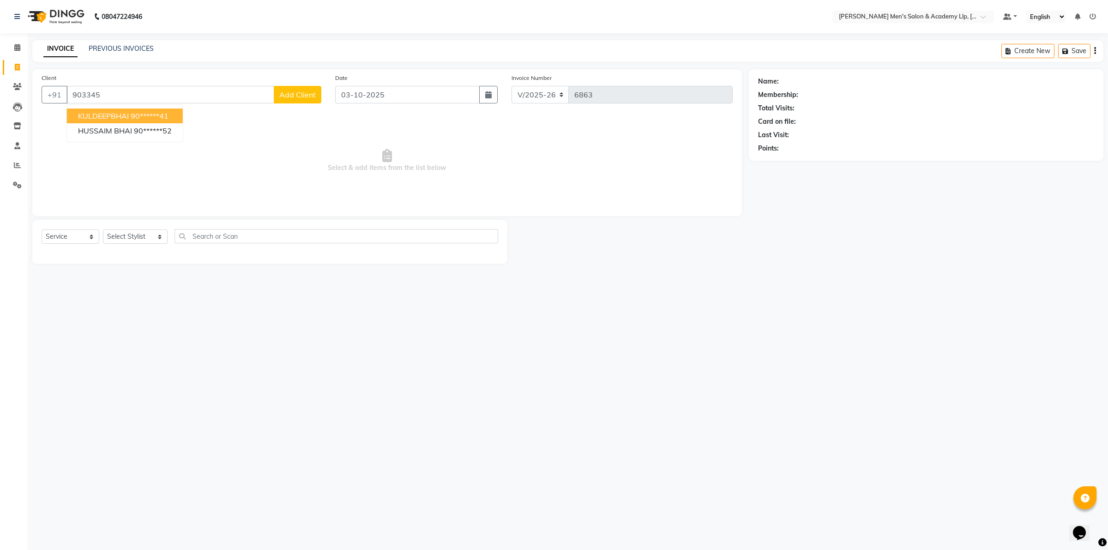
click at [155, 117] on ngb-highlight "90******41" at bounding box center [150, 115] width 38 height 9
type input "90******41"
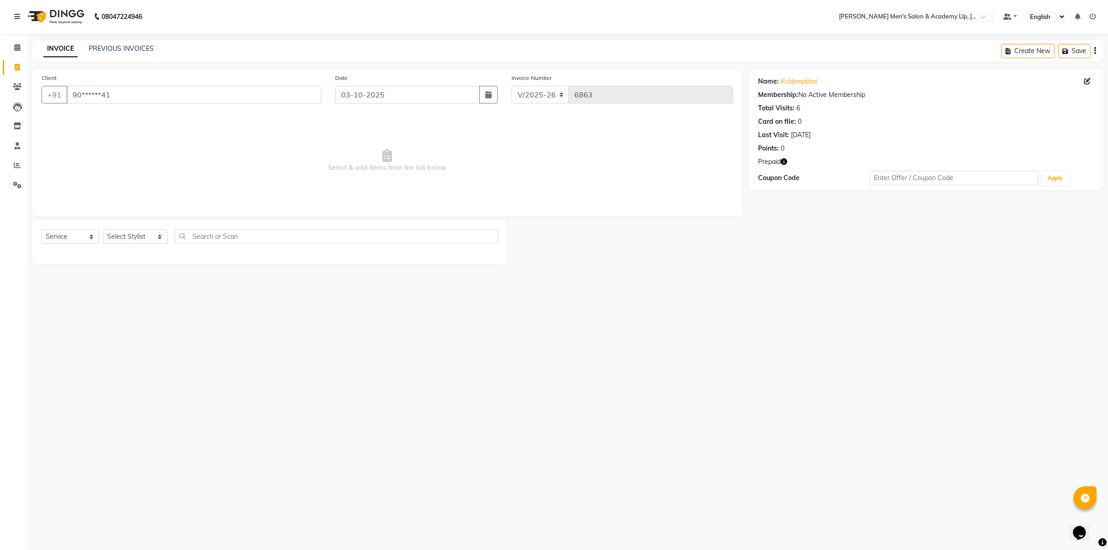
click at [785, 163] on icon "button" at bounding box center [784, 161] width 6 height 6
click at [135, 48] on link "PREVIOUS INVOICES" at bounding box center [121, 48] width 65 height 8
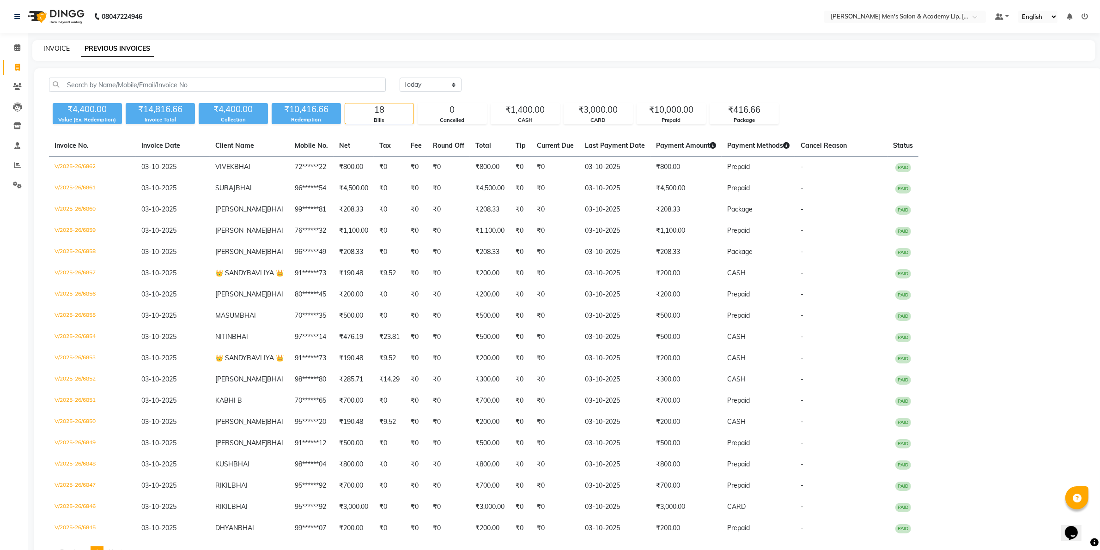
click at [56, 47] on link "INVOICE" at bounding box center [56, 48] width 26 height 8
select select "service"
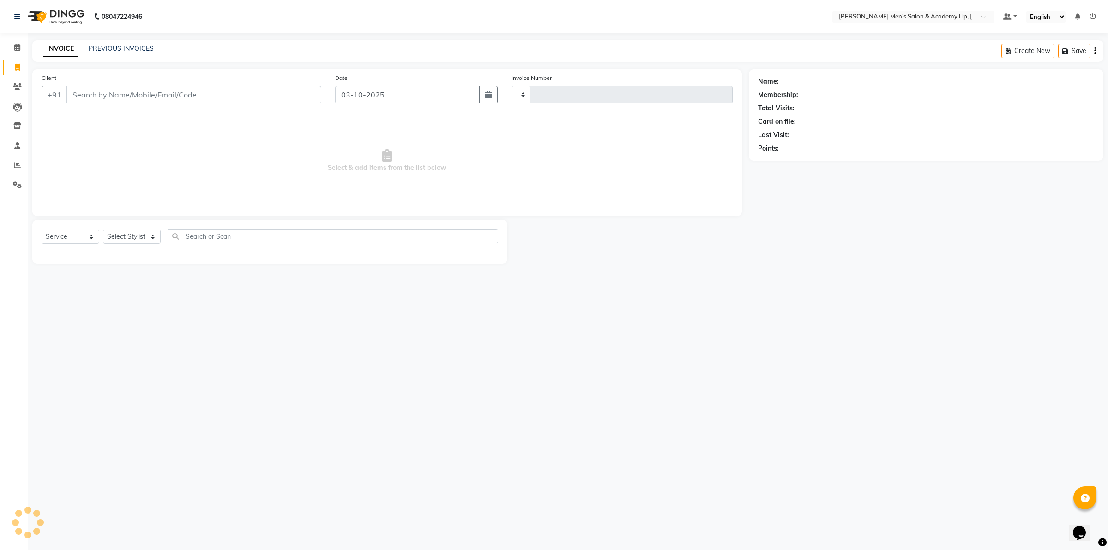
type input "6863"
select select "8248"
